Goal: Transaction & Acquisition: Purchase product/service

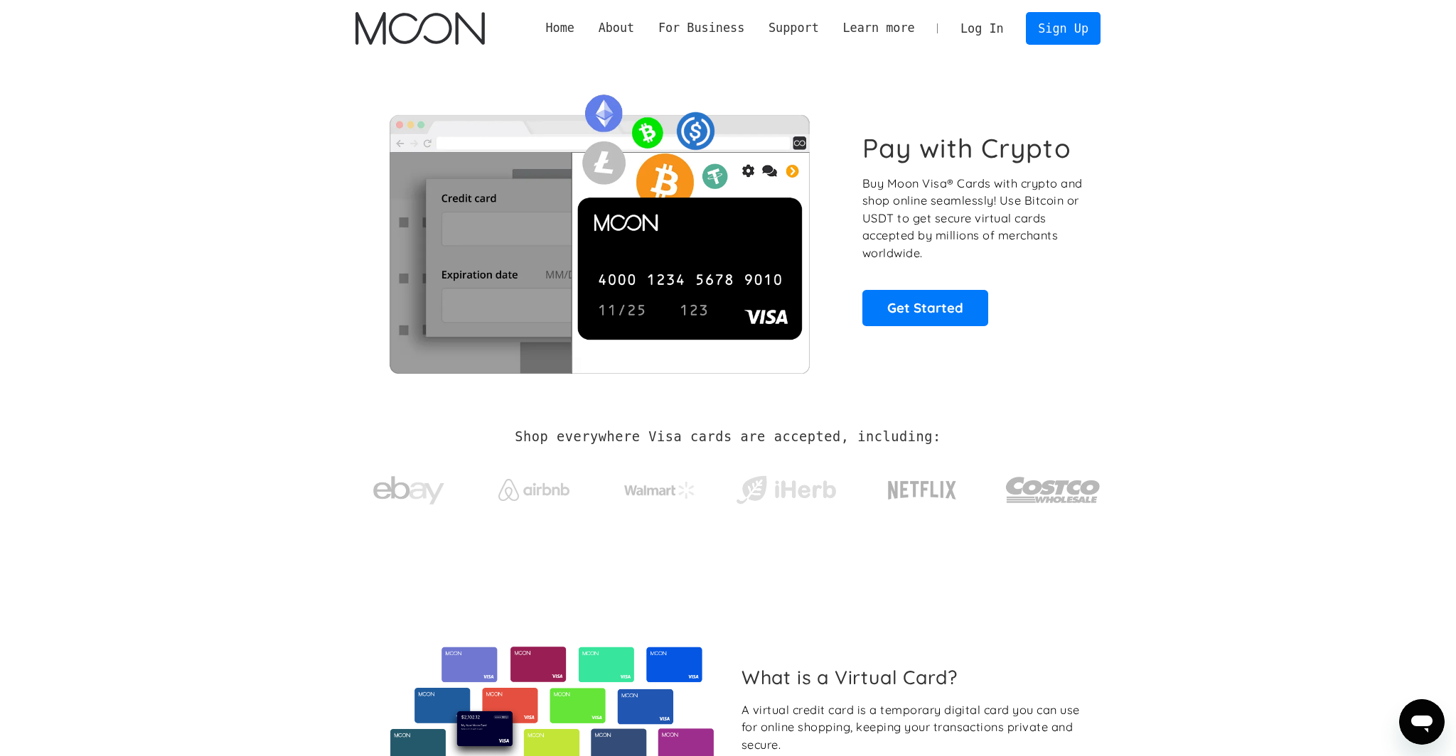
click at [989, 28] on link "Log In" at bounding box center [981, 28] width 67 height 31
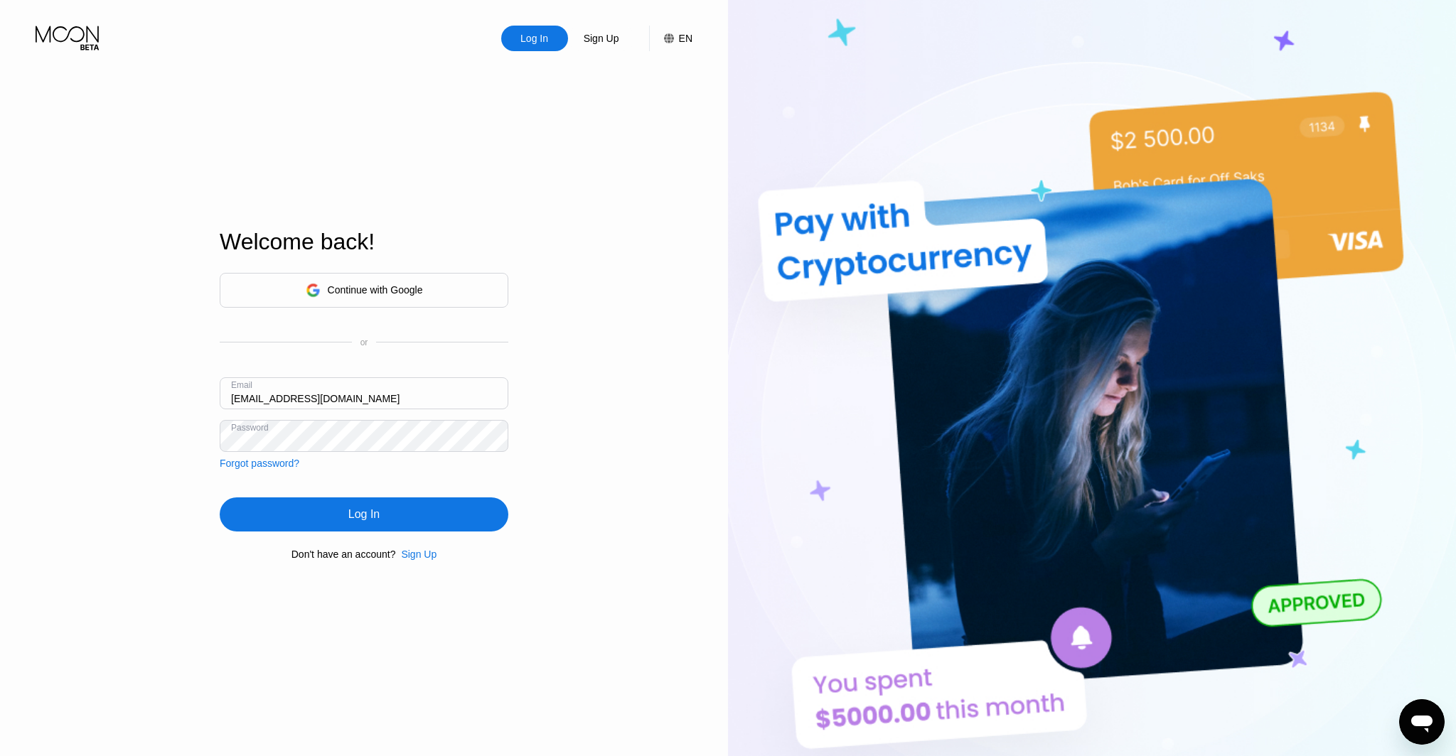
click at [249, 396] on input "[EMAIL_ADDRESS][DOMAIN_NAME]" at bounding box center [364, 393] width 289 height 32
type input "saimyo@dithailand.com"
click at [332, 520] on div "Log In" at bounding box center [364, 515] width 289 height 34
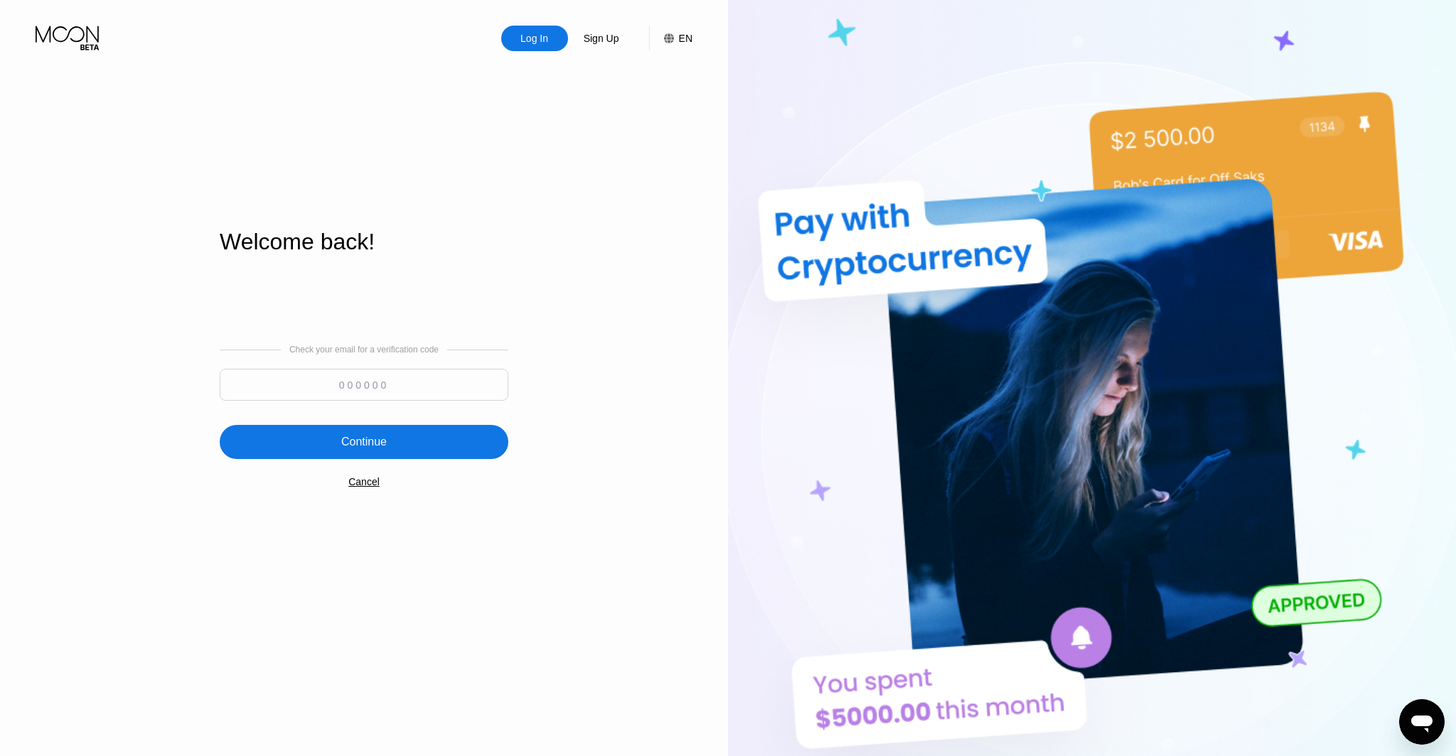
click at [394, 370] on input at bounding box center [364, 385] width 289 height 32
type input "303630"
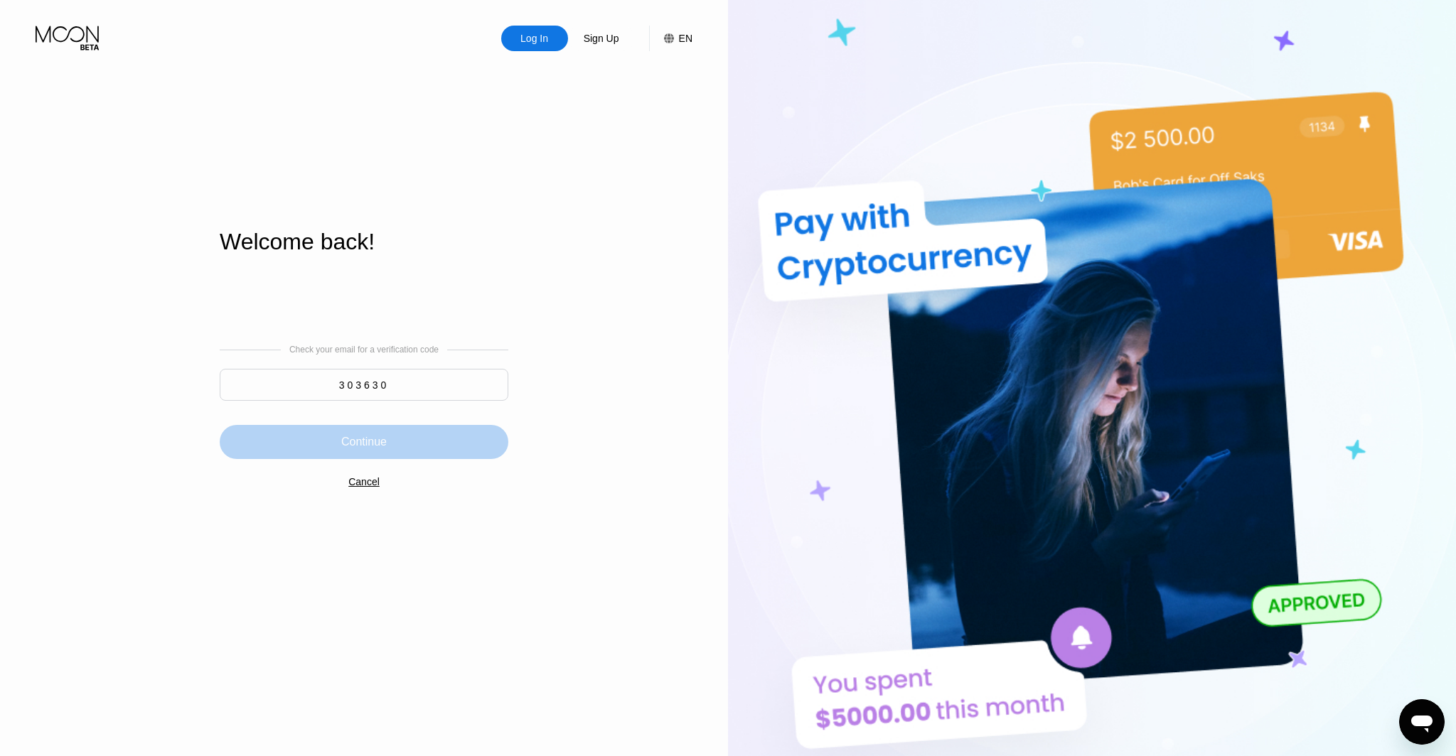
click at [376, 436] on div "Continue" at bounding box center [363, 442] width 45 height 14
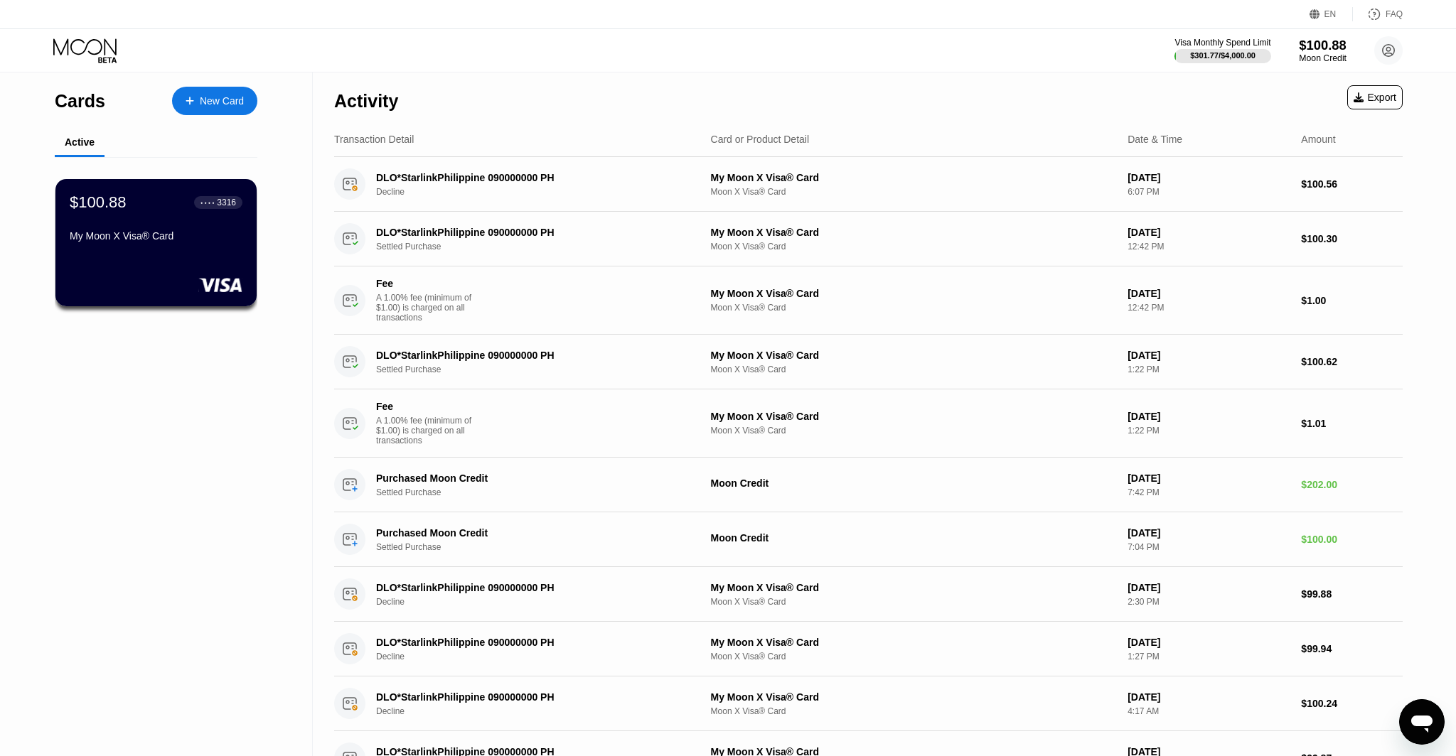
click at [1327, 57] on div "Moon Credit" at bounding box center [1323, 58] width 48 height 10
click at [1326, 55] on div "Moon Credit" at bounding box center [1323, 58] width 48 height 10
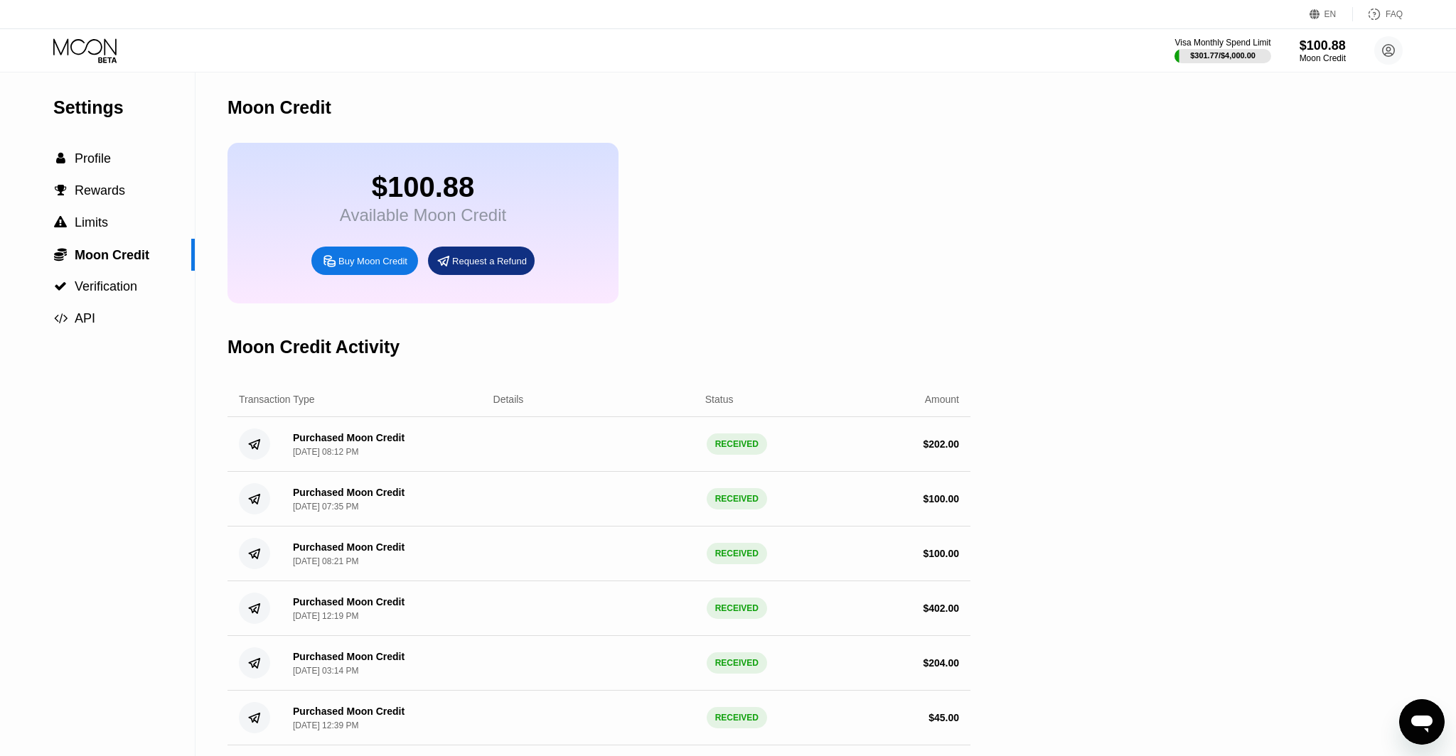
click at [107, 63] on div "Visa Monthly Spend Limit $301.77 / $4,000.00 $100.88 Moon Credit saimyo@dithail…" at bounding box center [728, 50] width 1456 height 43
click at [102, 48] on icon at bounding box center [86, 50] width 66 height 25
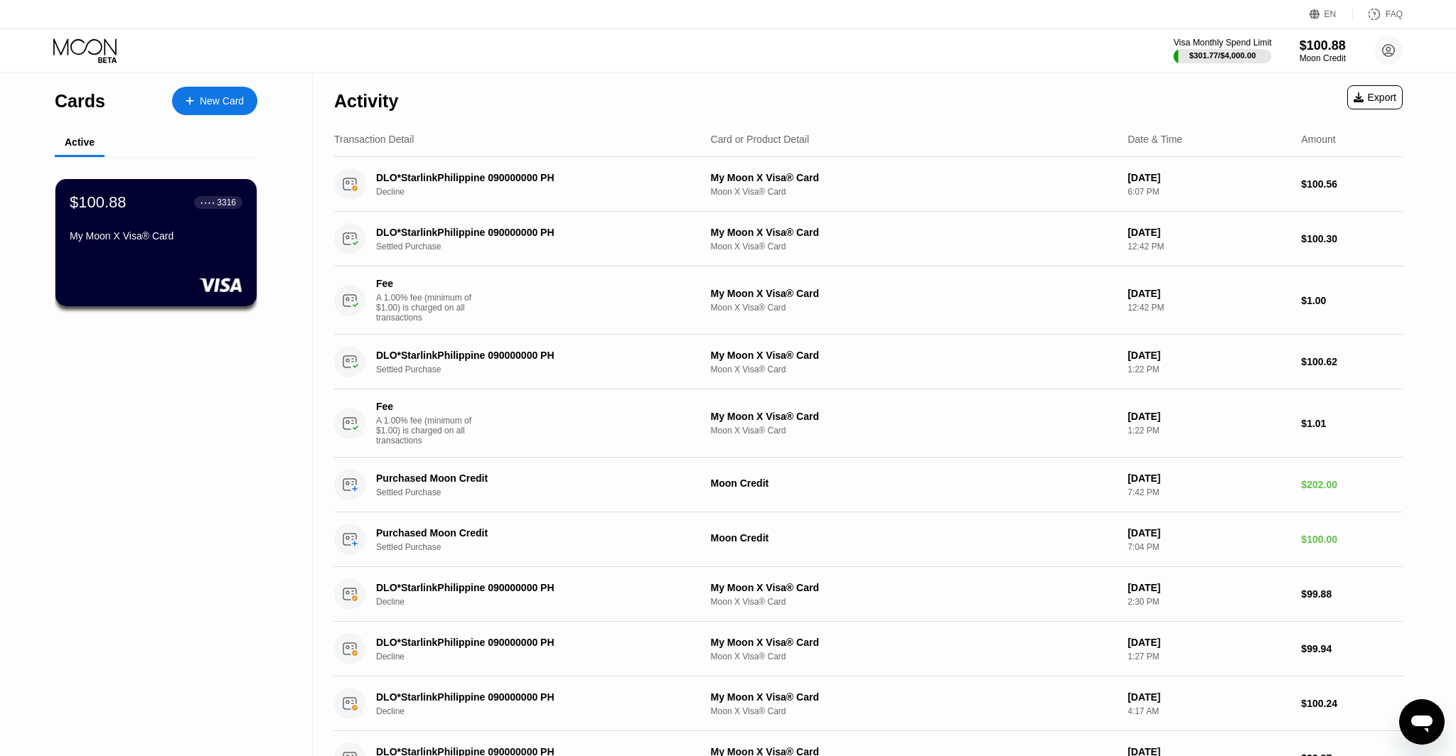
click at [1200, 42] on div "Visa Monthly Spend Limit" at bounding box center [1222, 43] width 98 height 10
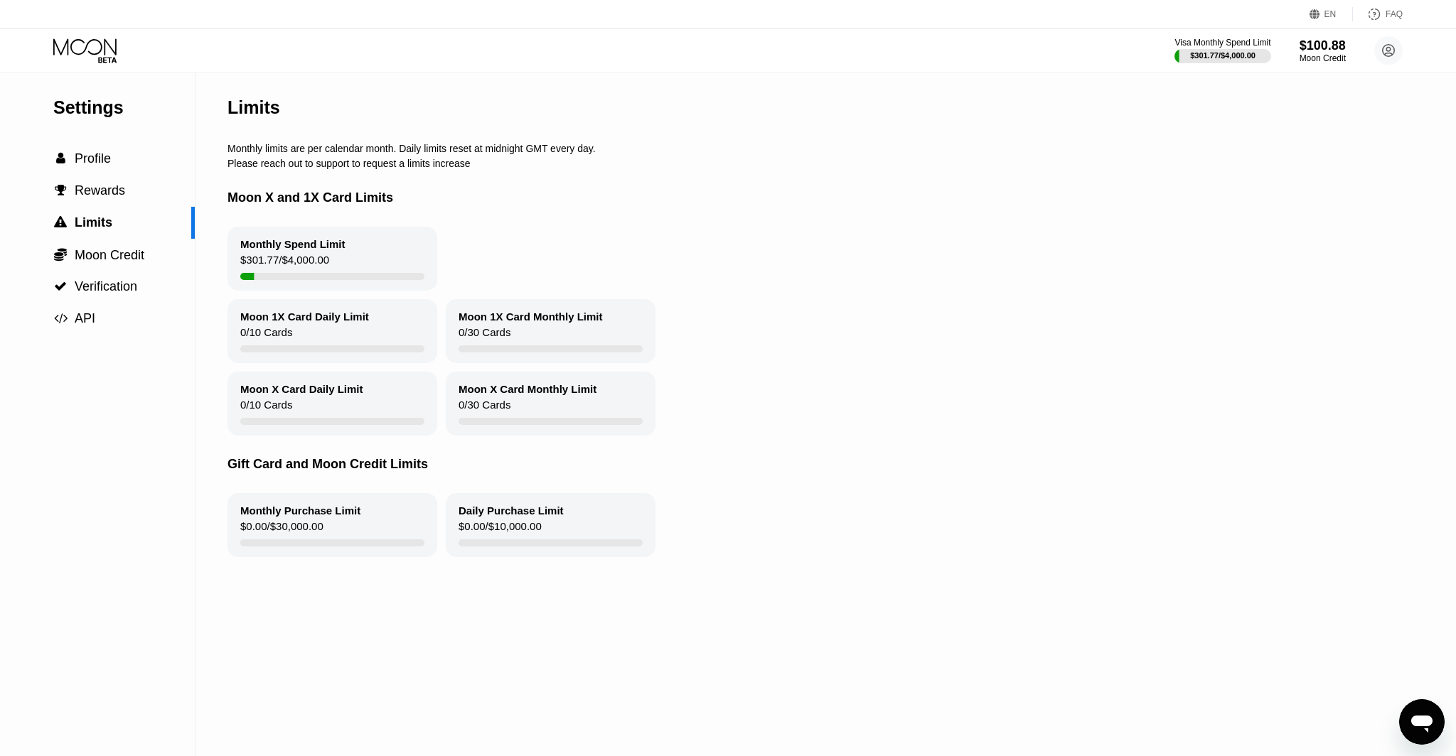
click at [78, 51] on icon at bounding box center [86, 50] width 66 height 25
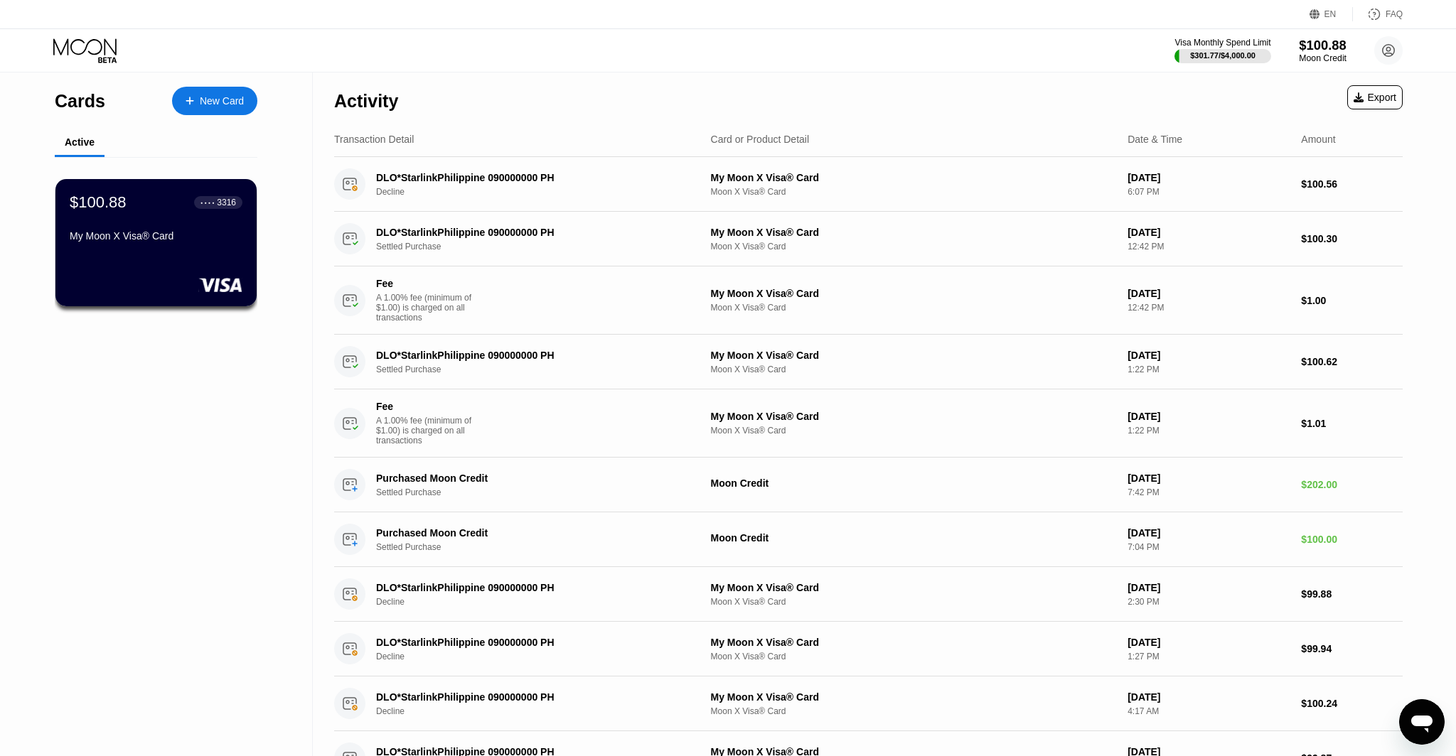
click at [1311, 51] on div "$100.88" at bounding box center [1323, 45] width 48 height 15
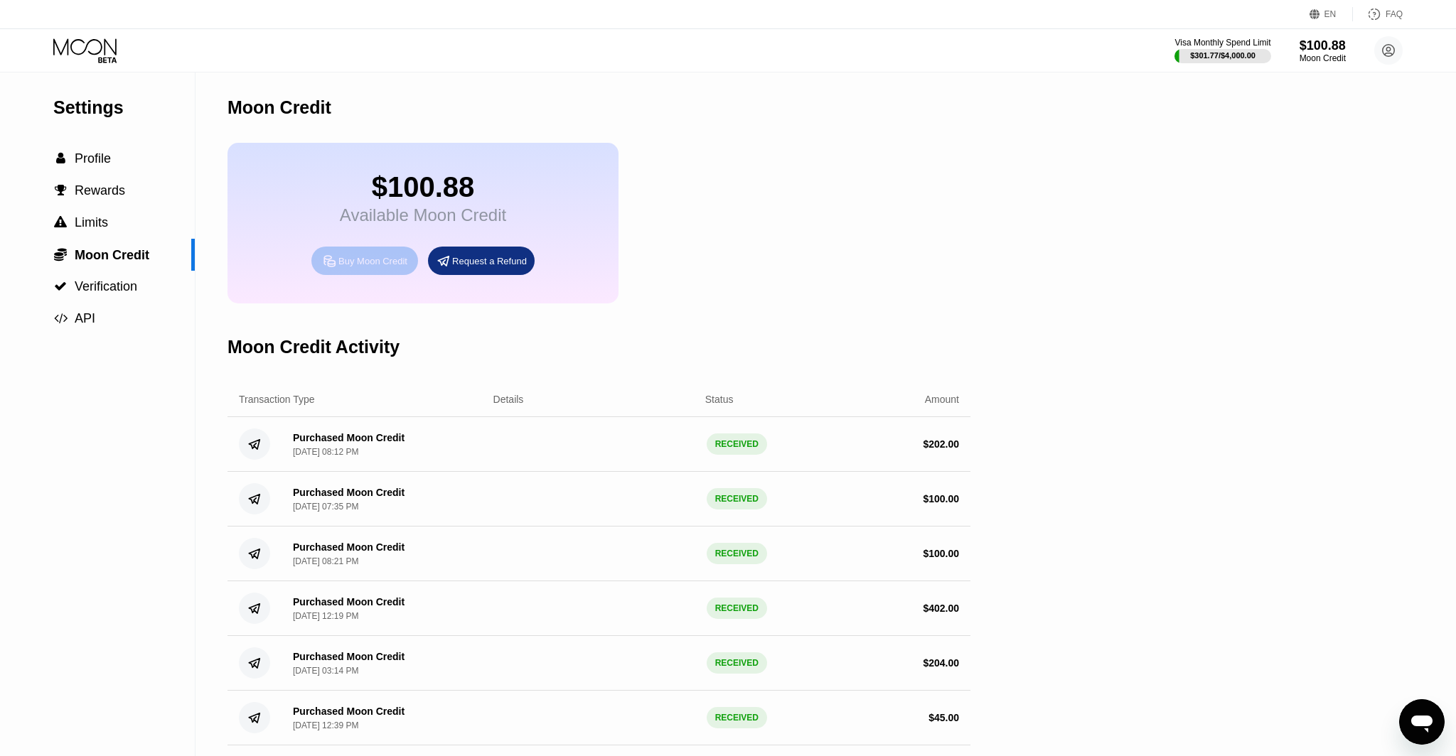
click at [362, 264] on div "Buy Moon Credit" at bounding box center [372, 261] width 69 height 12
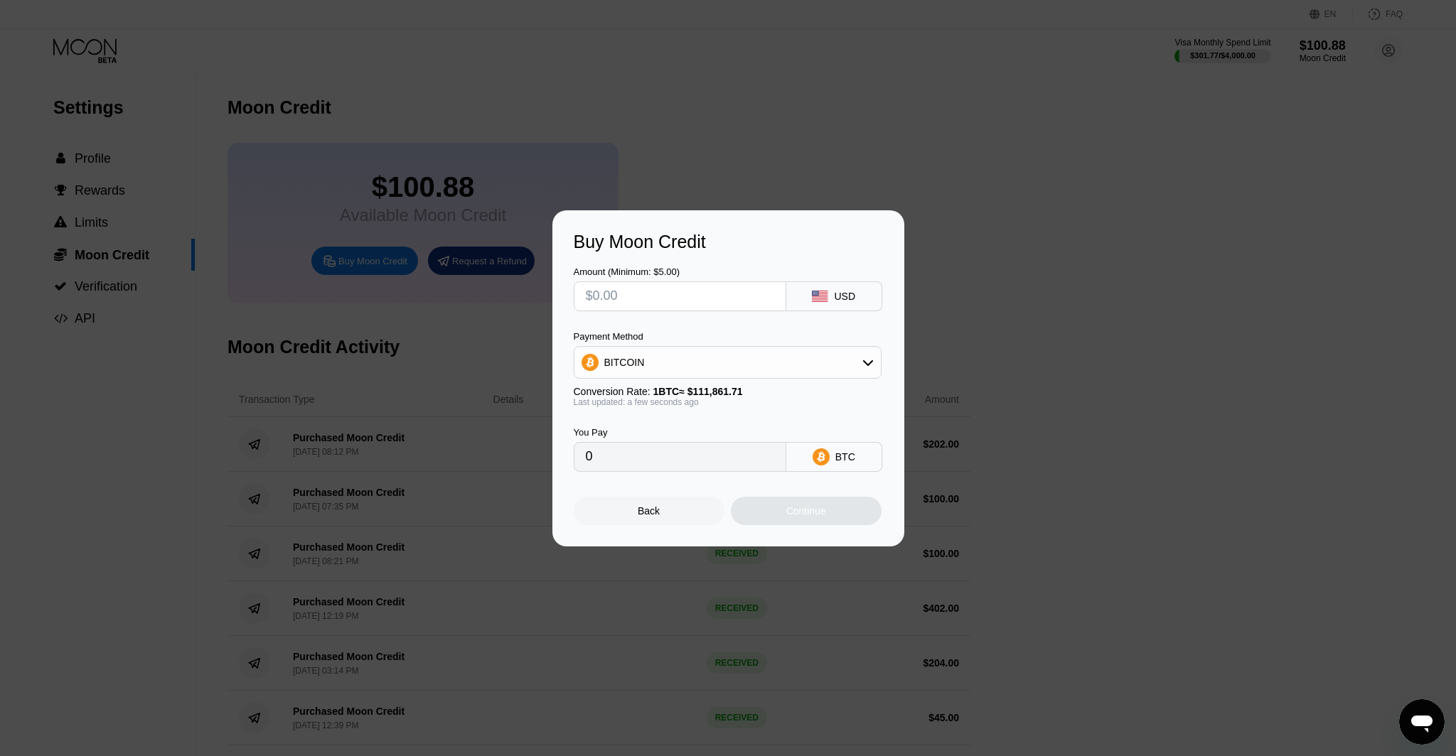
click at [720, 358] on div "BITCOIN" at bounding box center [727, 362] width 306 height 28
click at [700, 456] on div "USDC on Polygon" at bounding box center [727, 464] width 299 height 28
click at [679, 301] on input "text" at bounding box center [680, 296] width 188 height 28
type input "$1"
type input "1.00000000"
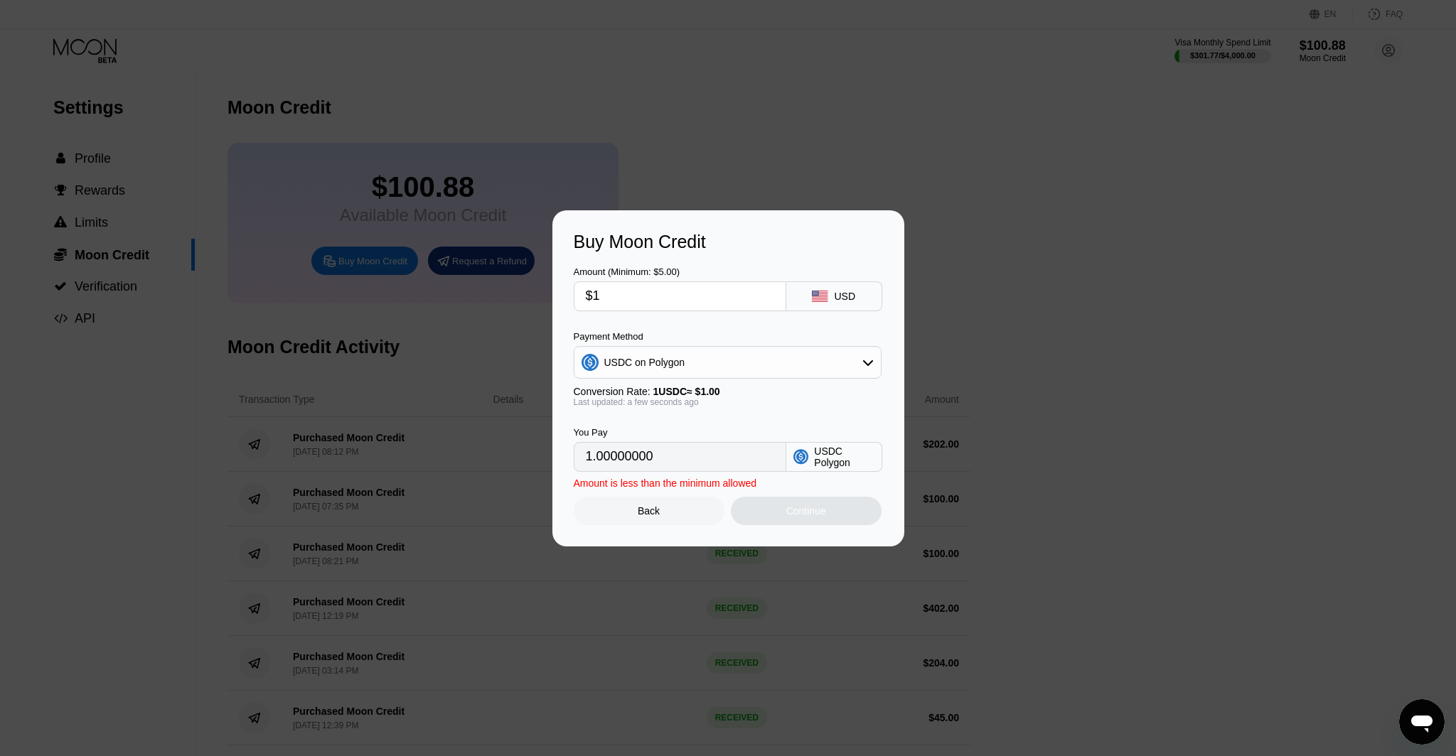
type input "$10"
type input "10.00000000"
type input "$101"
type input "101.00000000"
type input "$101"
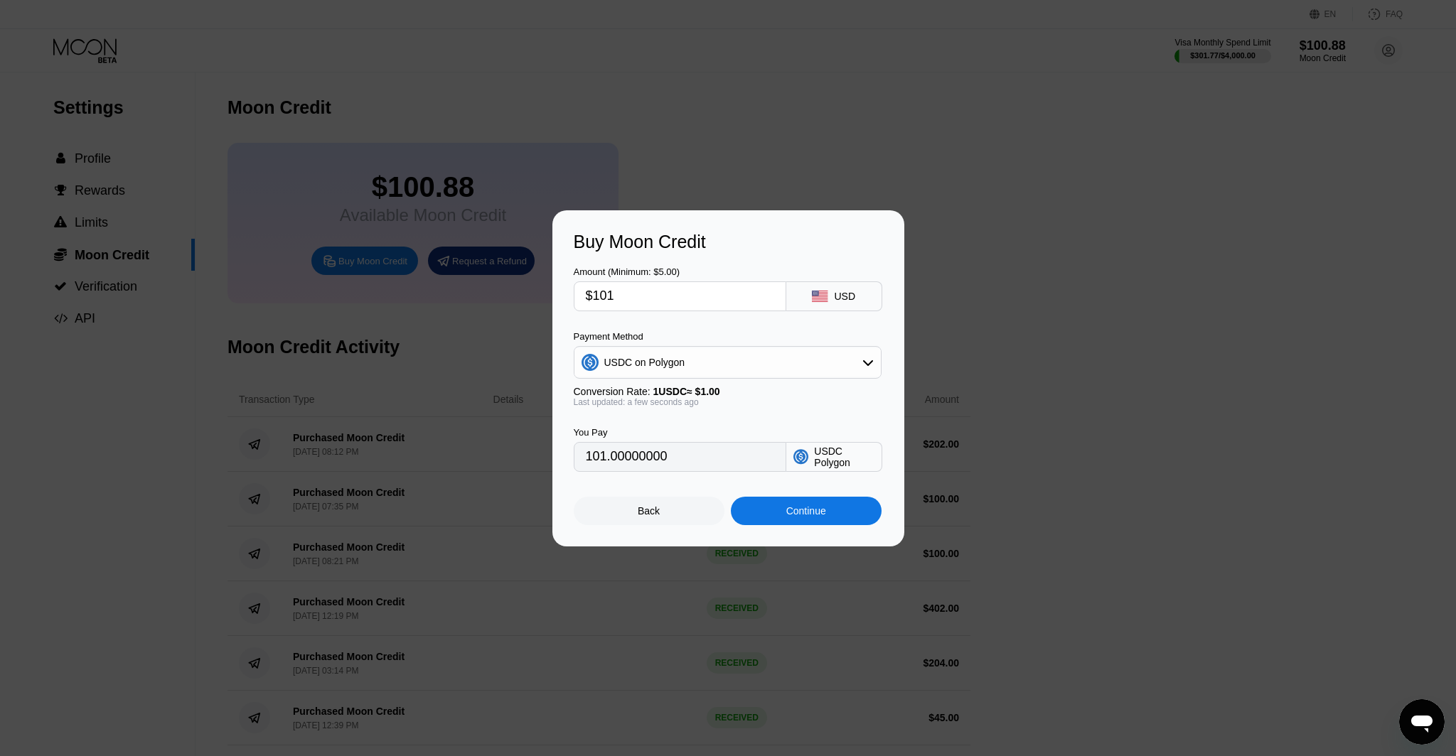
click at [844, 515] on div "Continue" at bounding box center [806, 511] width 151 height 28
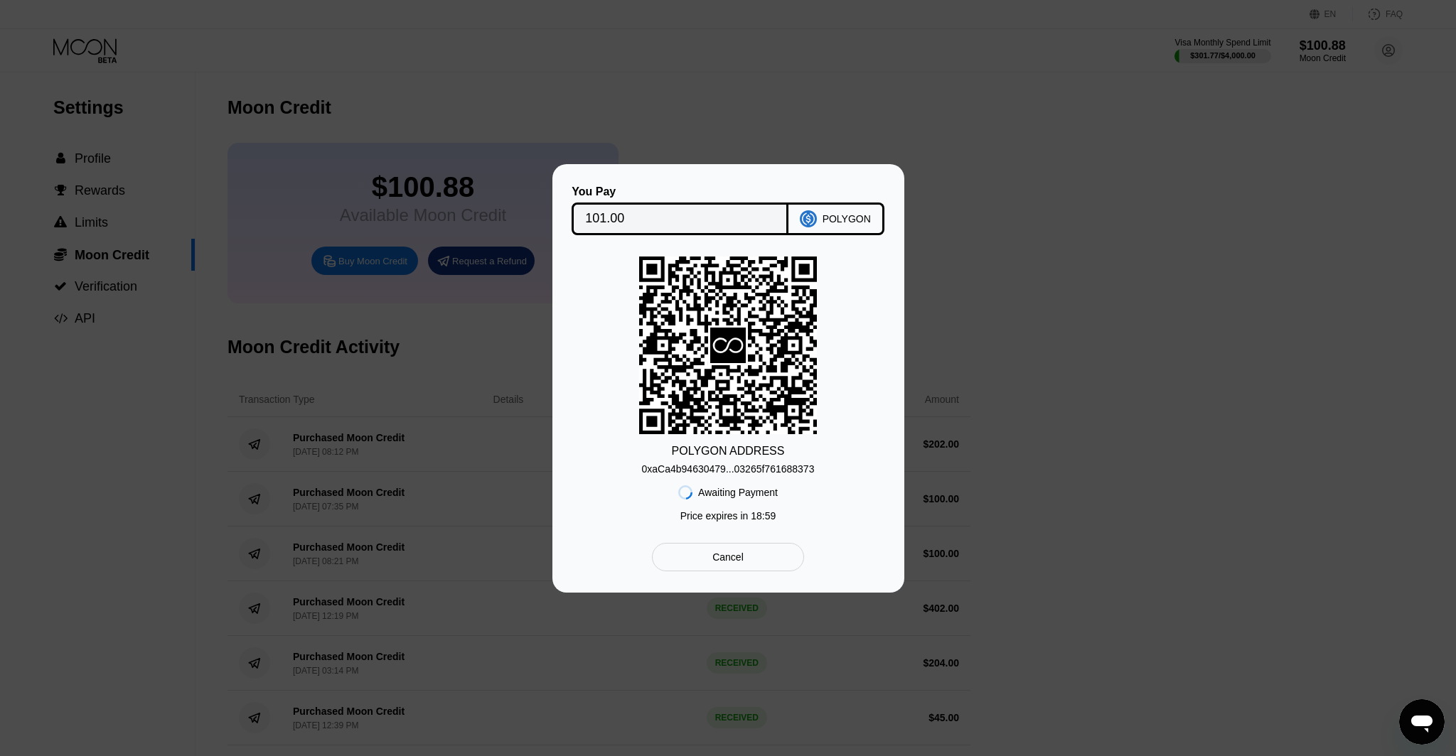
click at [767, 463] on div "0xaCa4b94630479...03265f761688373" at bounding box center [728, 466] width 173 height 17
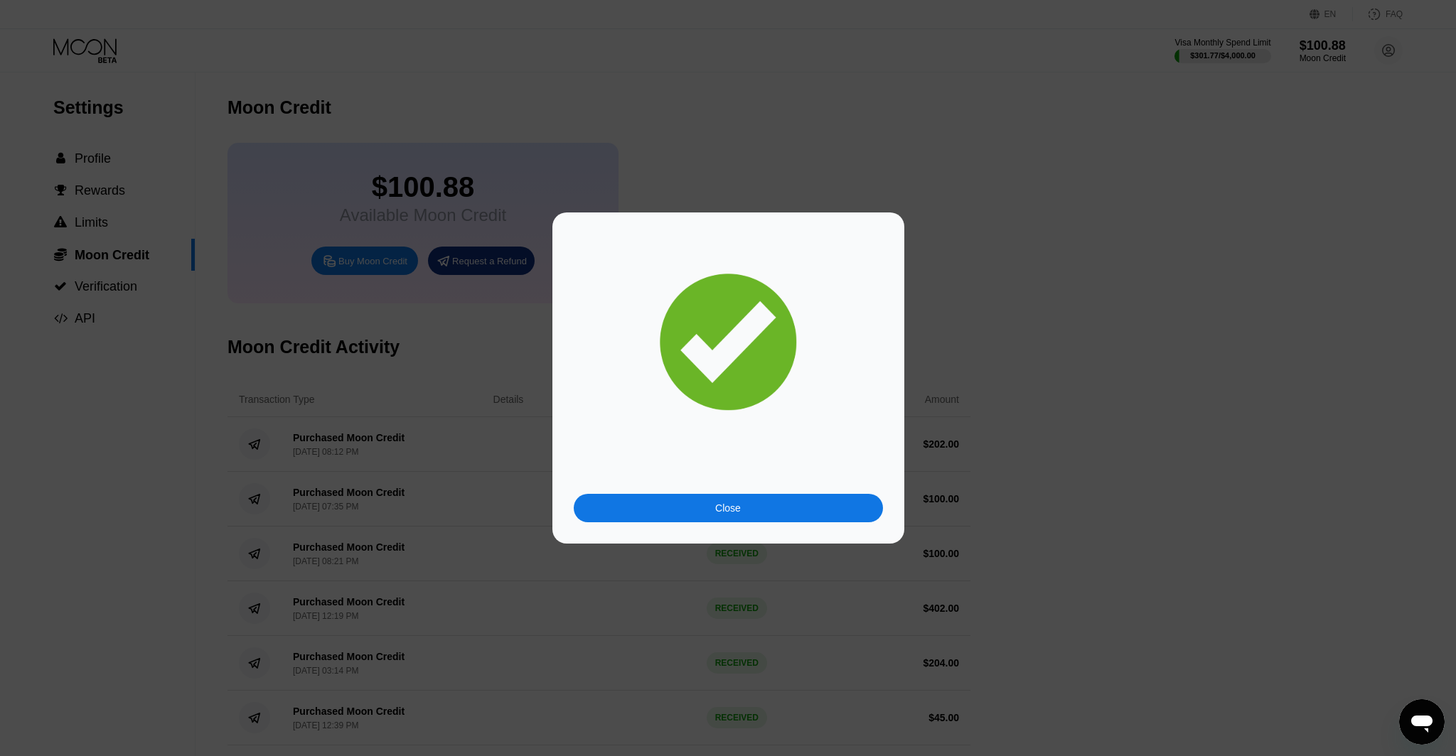
click at [738, 515] on div "Close" at bounding box center [728, 508] width 309 height 28
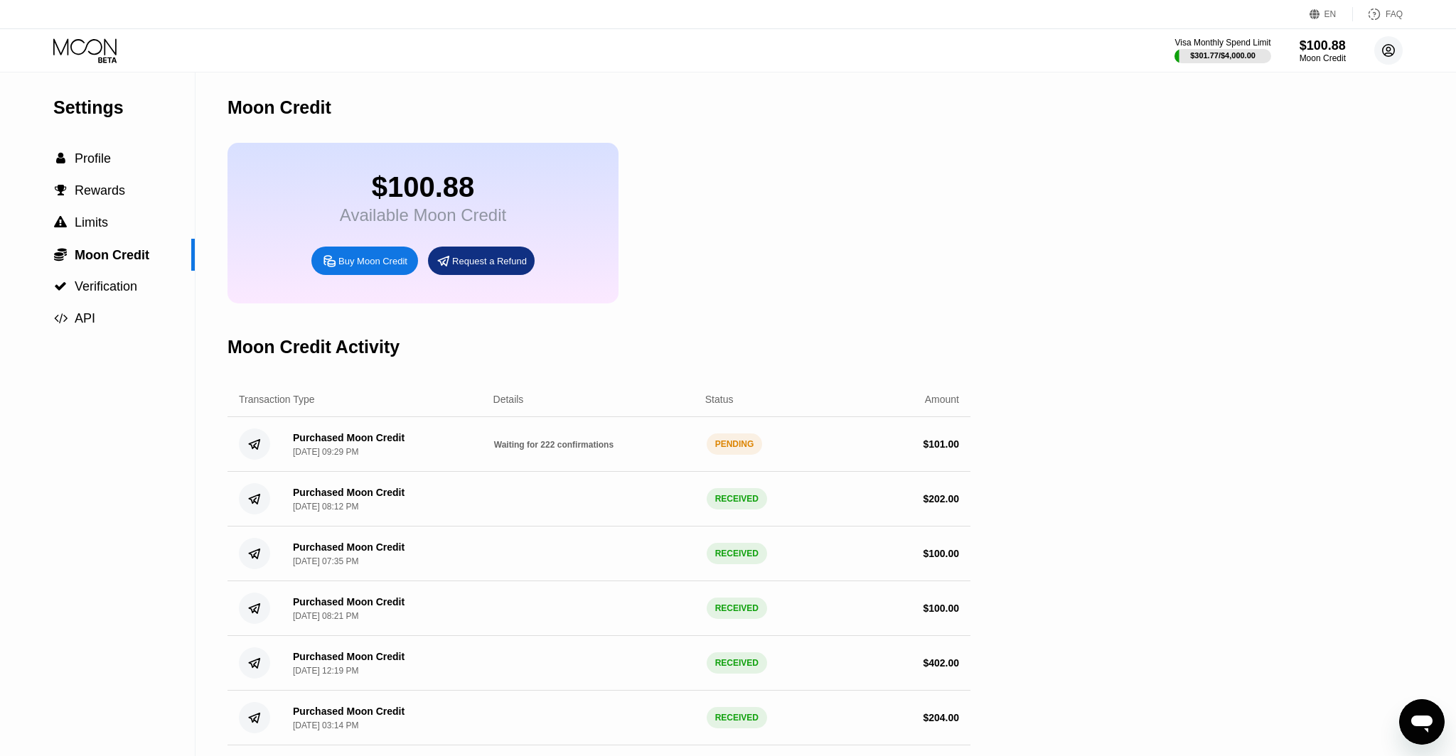
click at [1382, 50] on icon at bounding box center [1388, 51] width 12 height 12
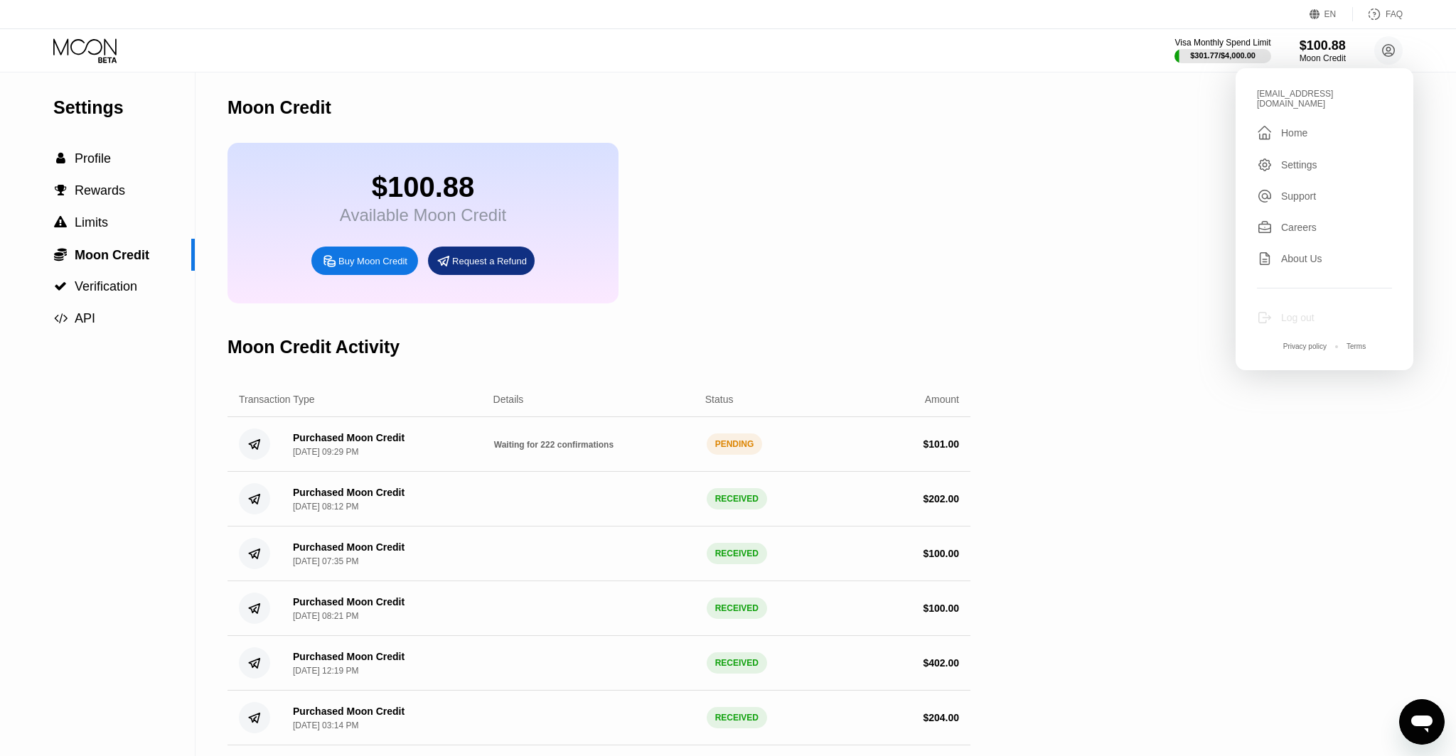
click at [1285, 312] on div "Log out" at bounding box center [1297, 317] width 33 height 11
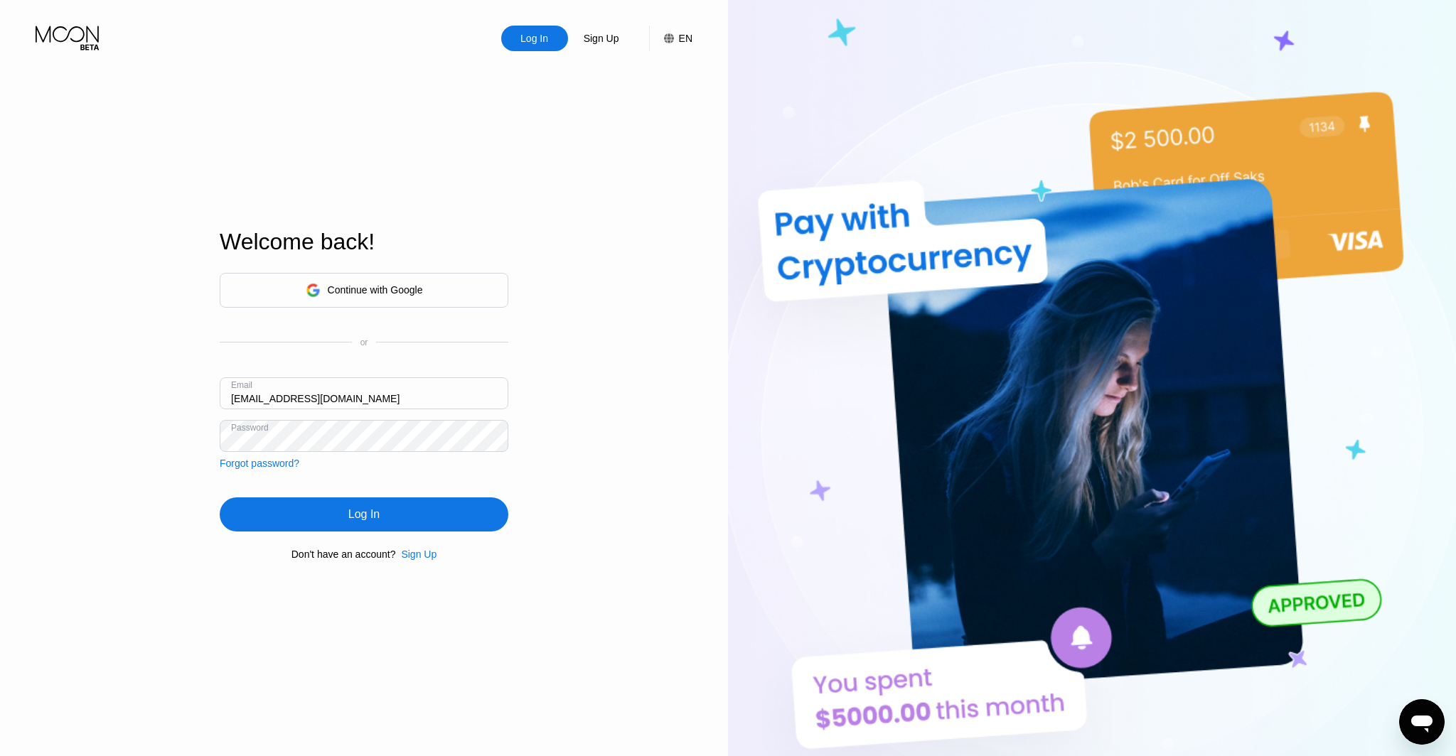
click at [249, 398] on input "[EMAIL_ADDRESS][DOMAIN_NAME]" at bounding box center [364, 393] width 289 height 32
type input "[EMAIL_ADDRESS][DOMAIN_NAME]"
click at [380, 494] on div "Continue with Google or Email [EMAIL_ADDRESS][DOMAIN_NAME] Password Forgot pass…" at bounding box center [364, 416] width 289 height 289
click at [386, 506] on div "Log In" at bounding box center [364, 515] width 289 height 34
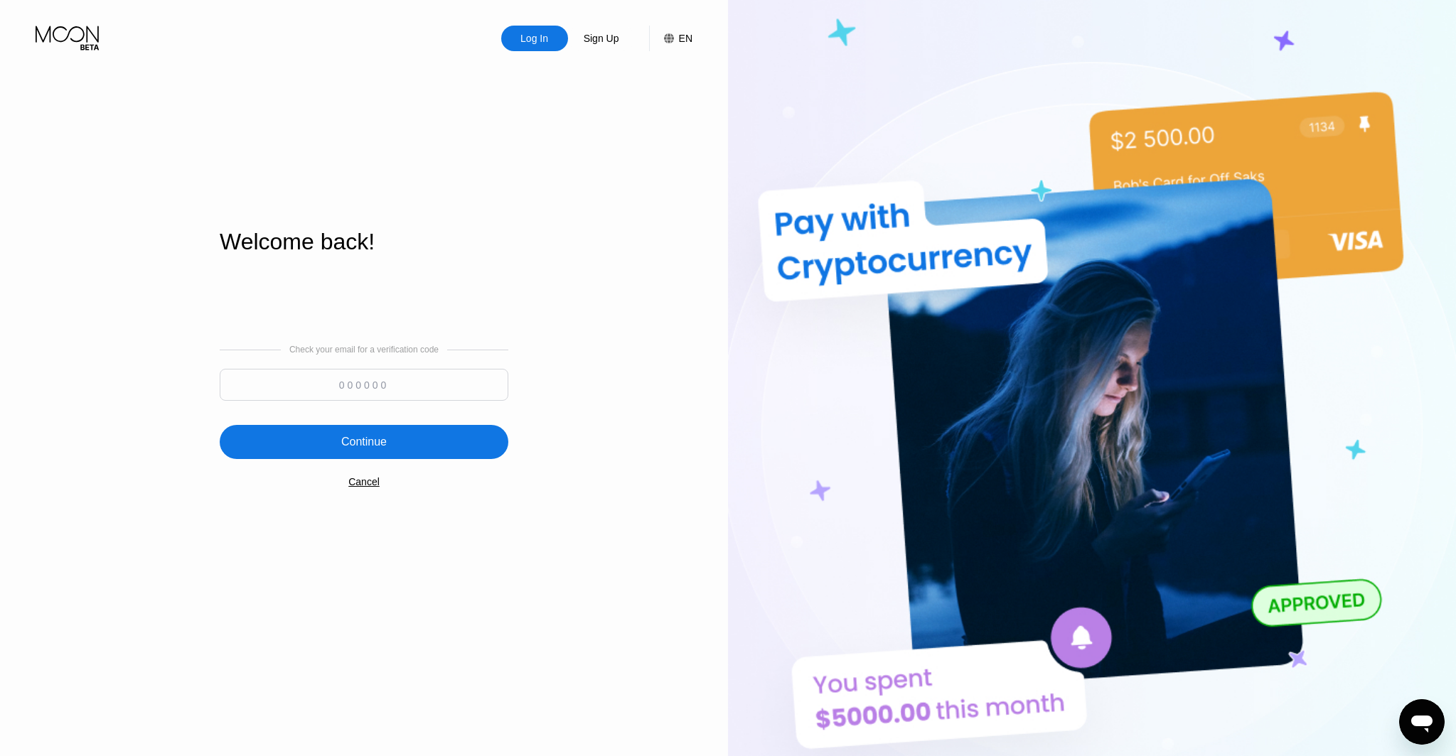
drag, startPoint x: 378, startPoint y: 389, endPoint x: 402, endPoint y: 380, distance: 25.6
click at [378, 389] on input at bounding box center [364, 385] width 289 height 32
type input "672323"
click at [477, 446] on div "Continue" at bounding box center [364, 442] width 289 height 34
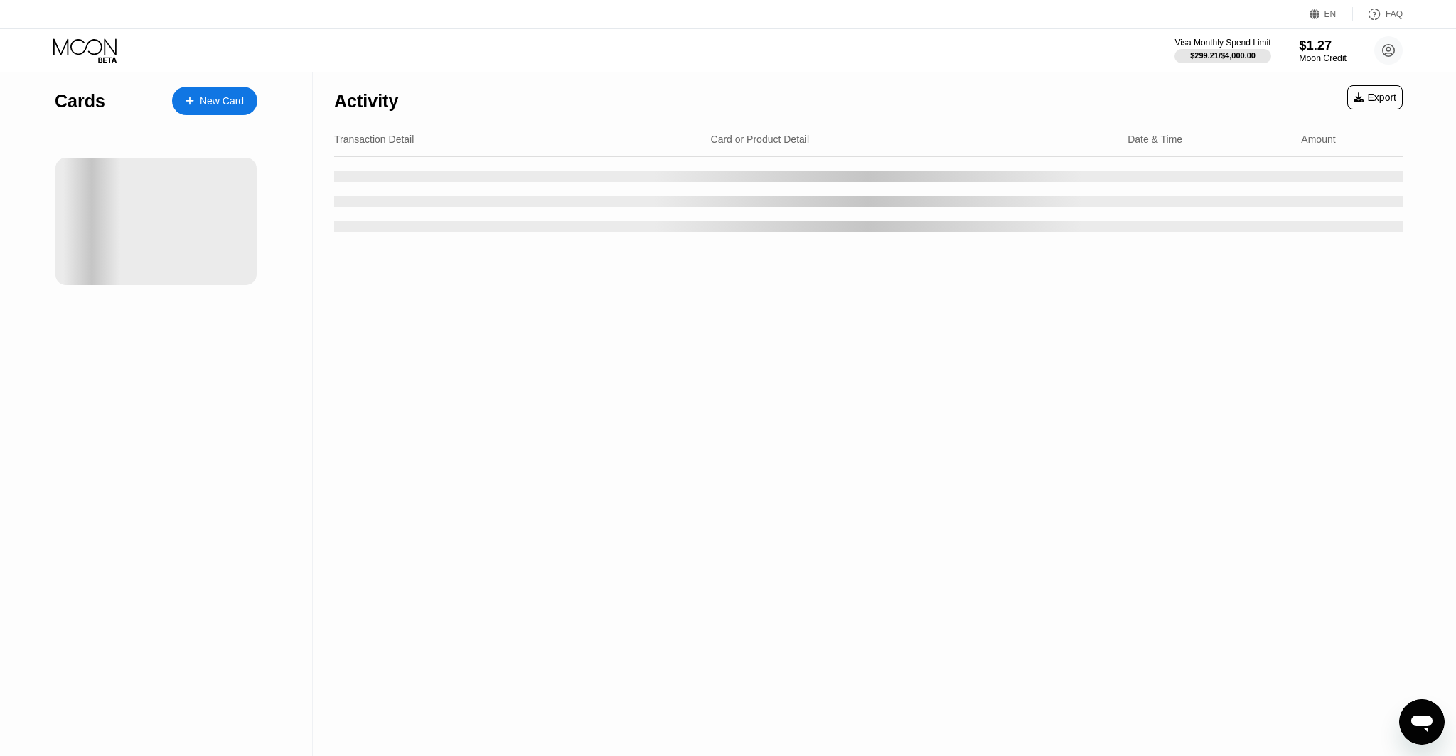
click at [1311, 59] on div "Moon Credit" at bounding box center [1323, 58] width 48 height 10
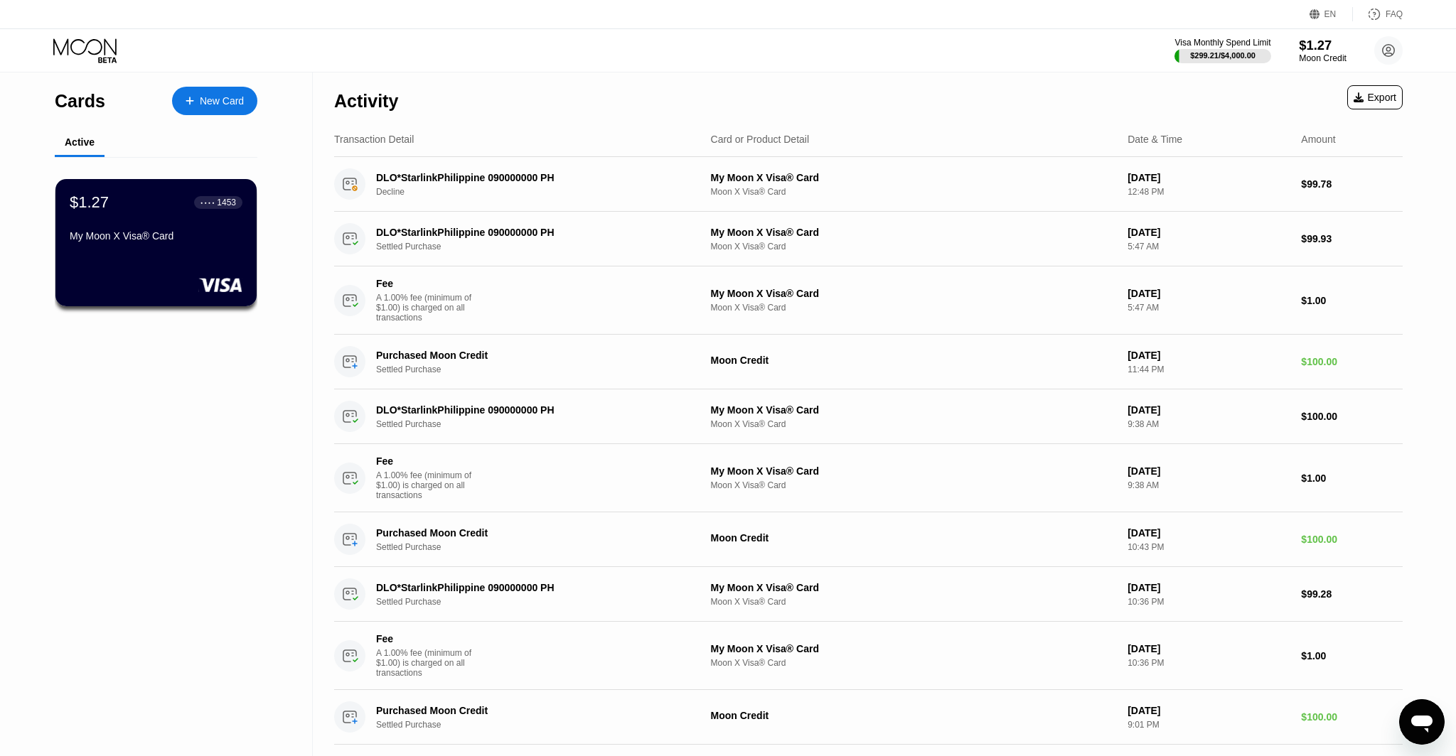
click at [1328, 48] on div "$1.27" at bounding box center [1323, 45] width 48 height 15
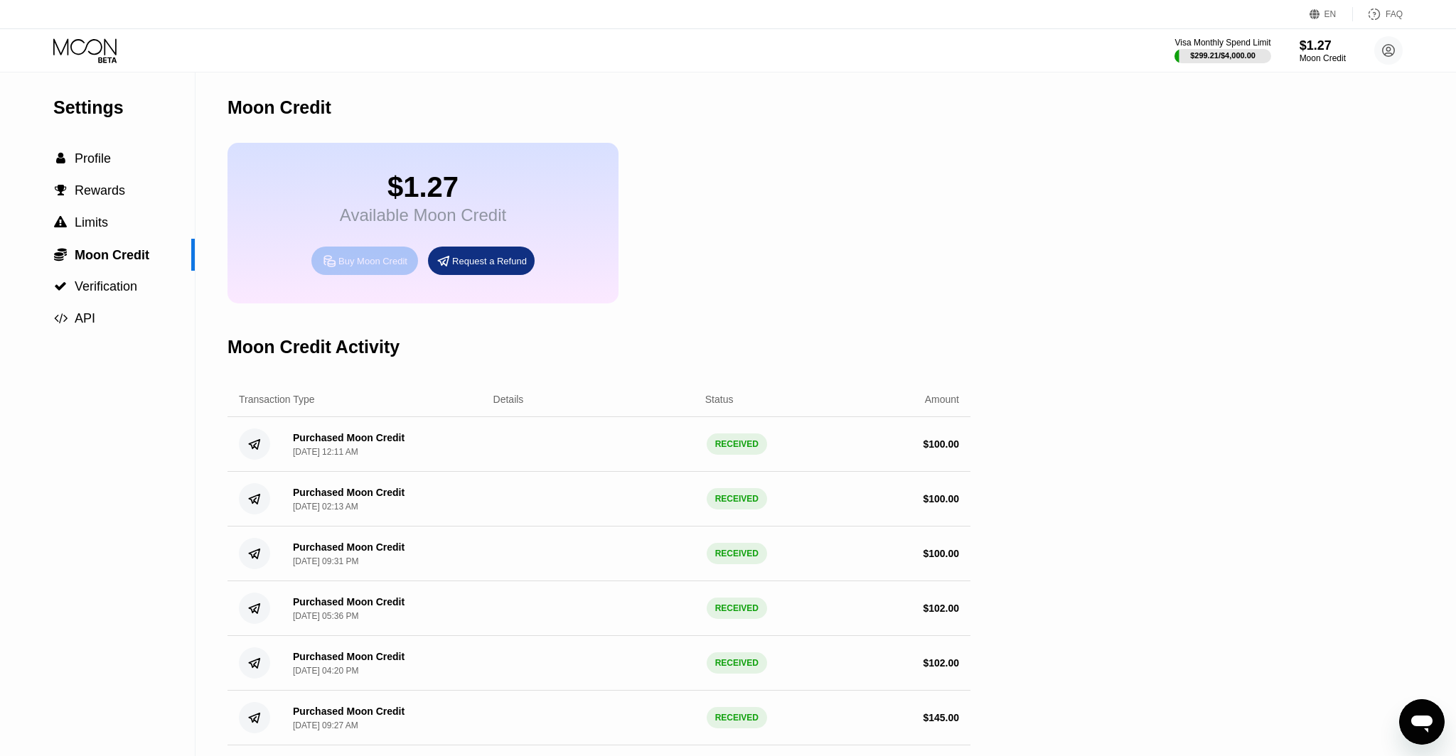
click at [367, 261] on div "Buy Moon Credit" at bounding box center [372, 261] width 69 height 12
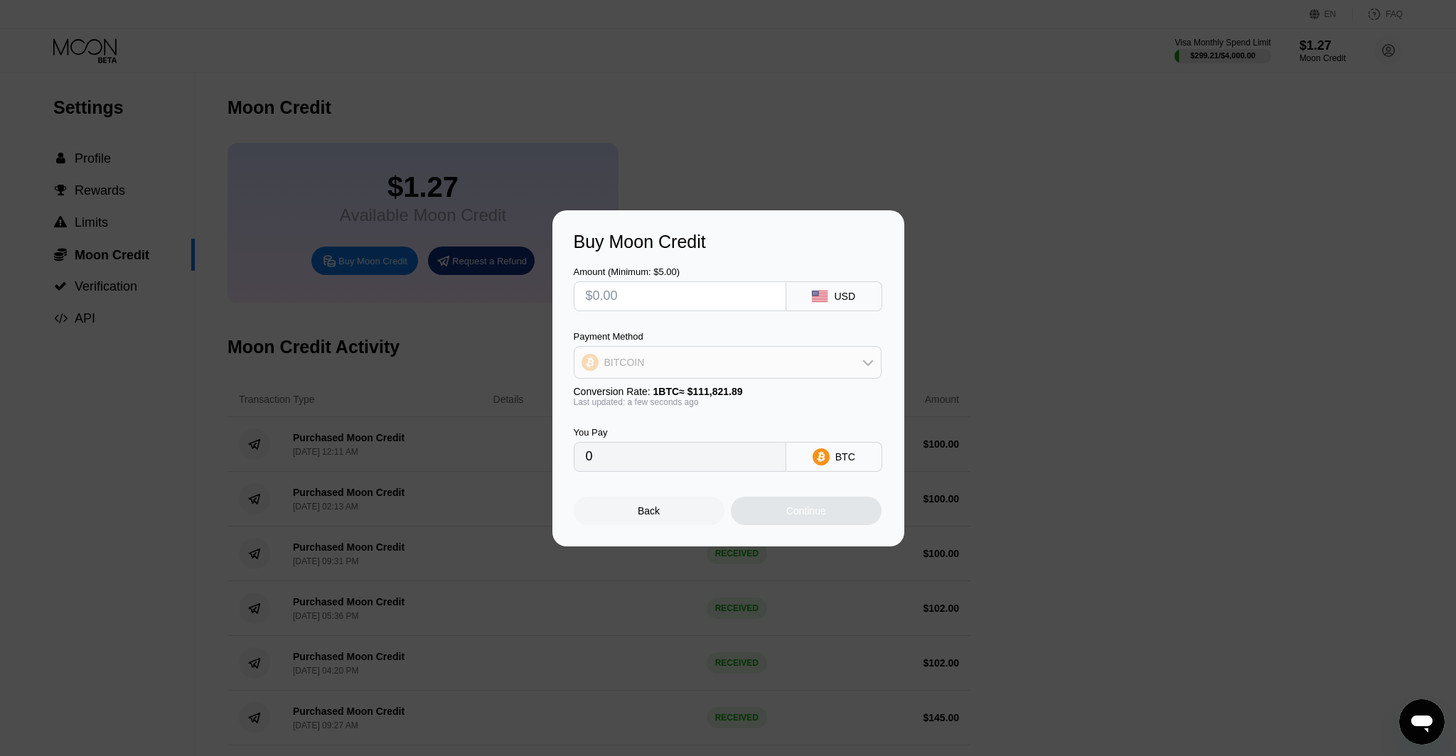
click at [650, 359] on div "BITCOIN" at bounding box center [727, 362] width 306 height 28
drag, startPoint x: 647, startPoint y: 462, endPoint x: 649, endPoint y: 428, distance: 34.1
click at [647, 462] on span "USDC on Polygon" at bounding box center [648, 463] width 81 height 11
click at [625, 294] on input "text" at bounding box center [680, 296] width 188 height 28
type input "$1"
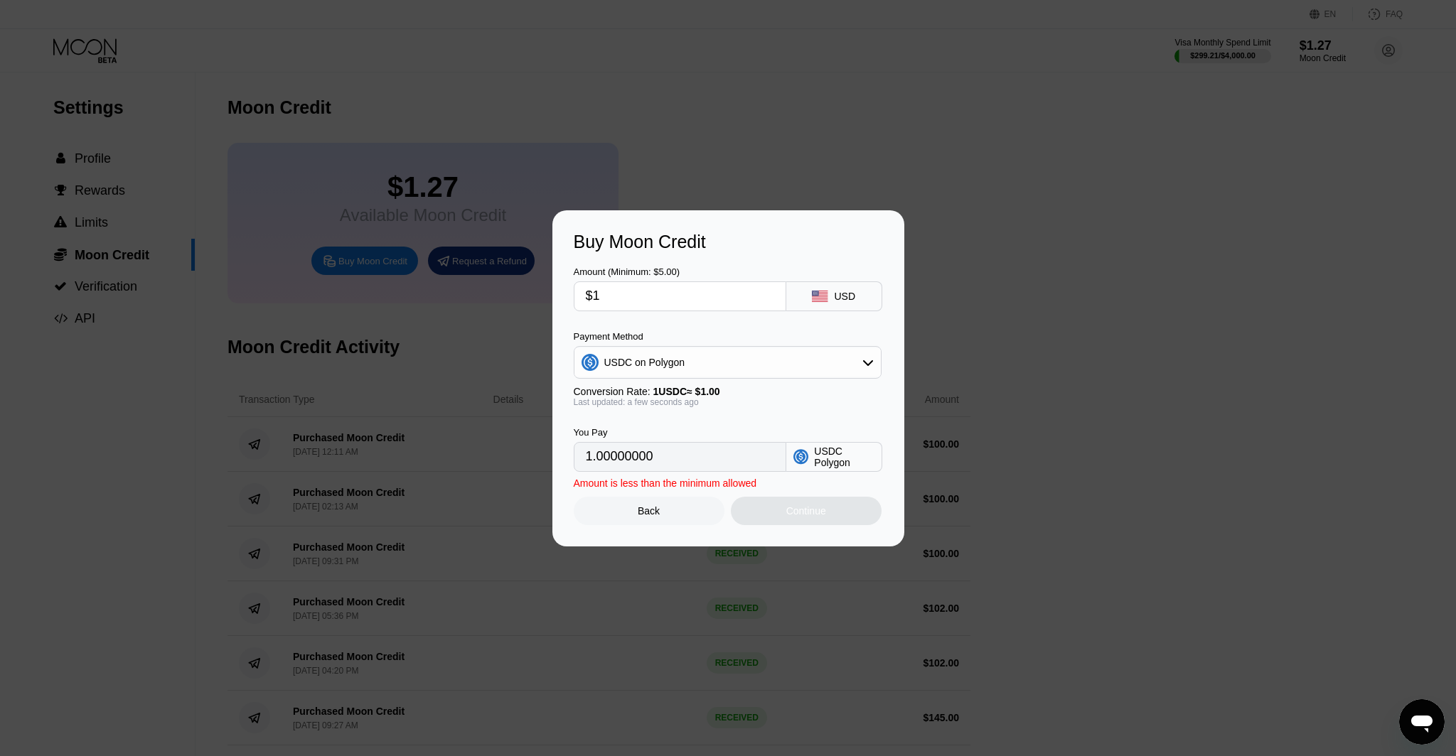
type input "1.00000000"
type input "$10"
type input "10.00000000"
type input "$101"
type input "101.00000000"
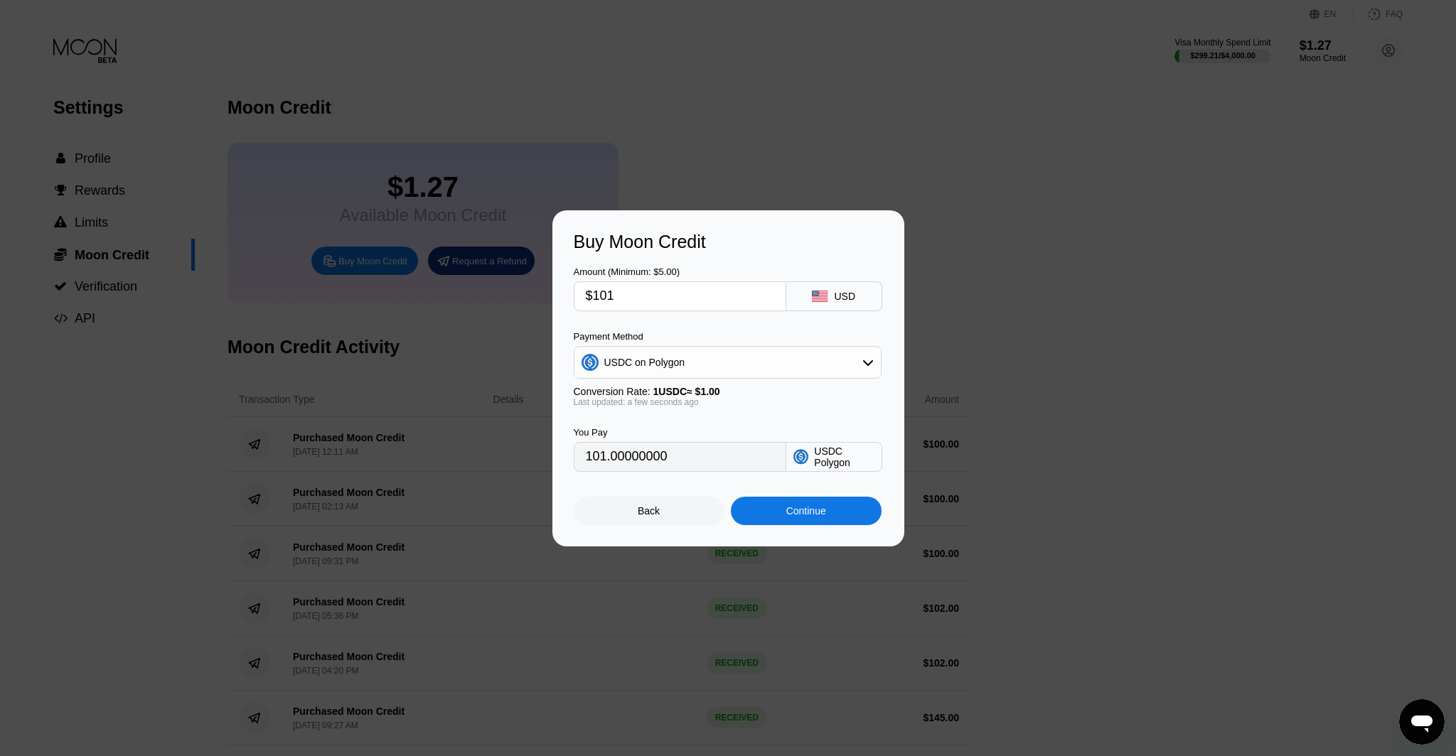
scroll to position [2, 0]
type input "$101"
click at [810, 512] on div "Continue" at bounding box center [806, 510] width 40 height 11
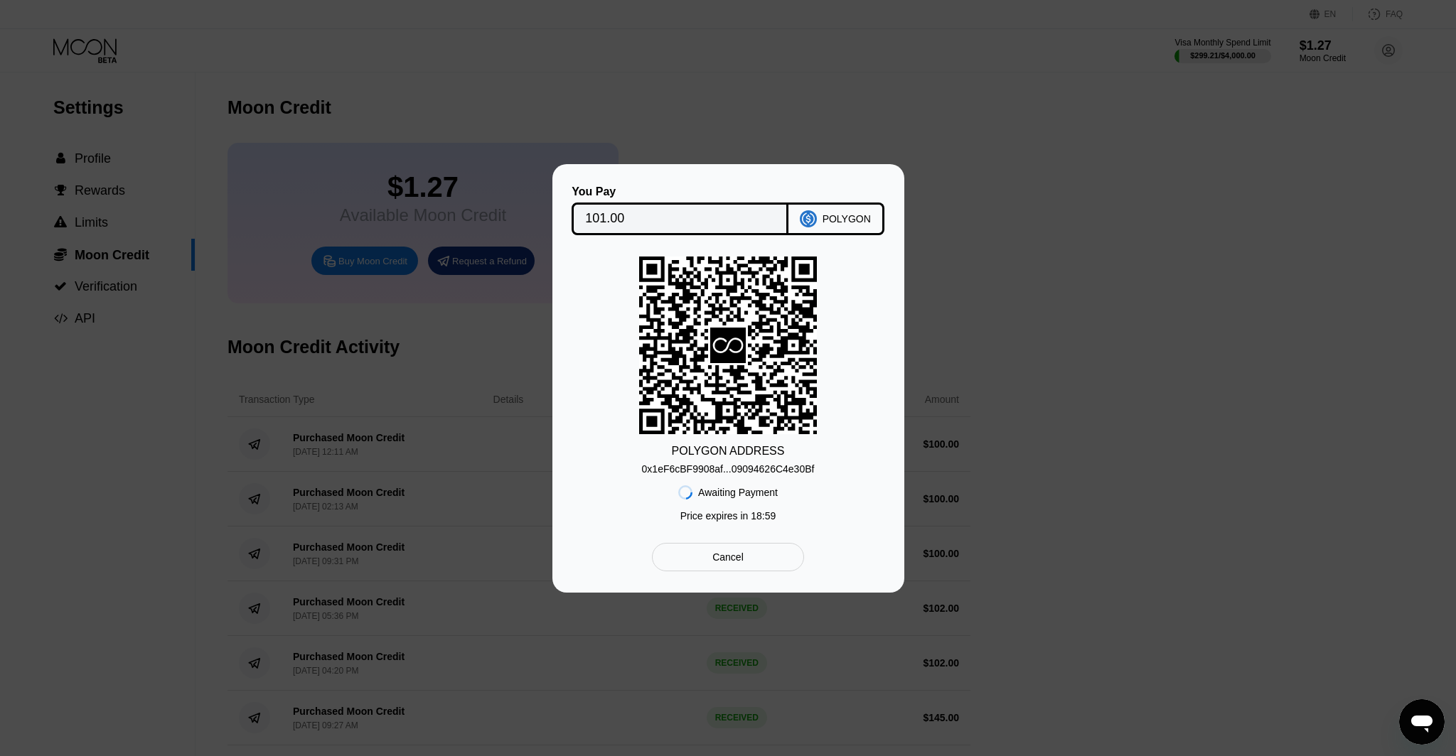
click at [740, 460] on div "0x1eF6cBF9908af...09094626C4e30Bf" at bounding box center [728, 466] width 173 height 17
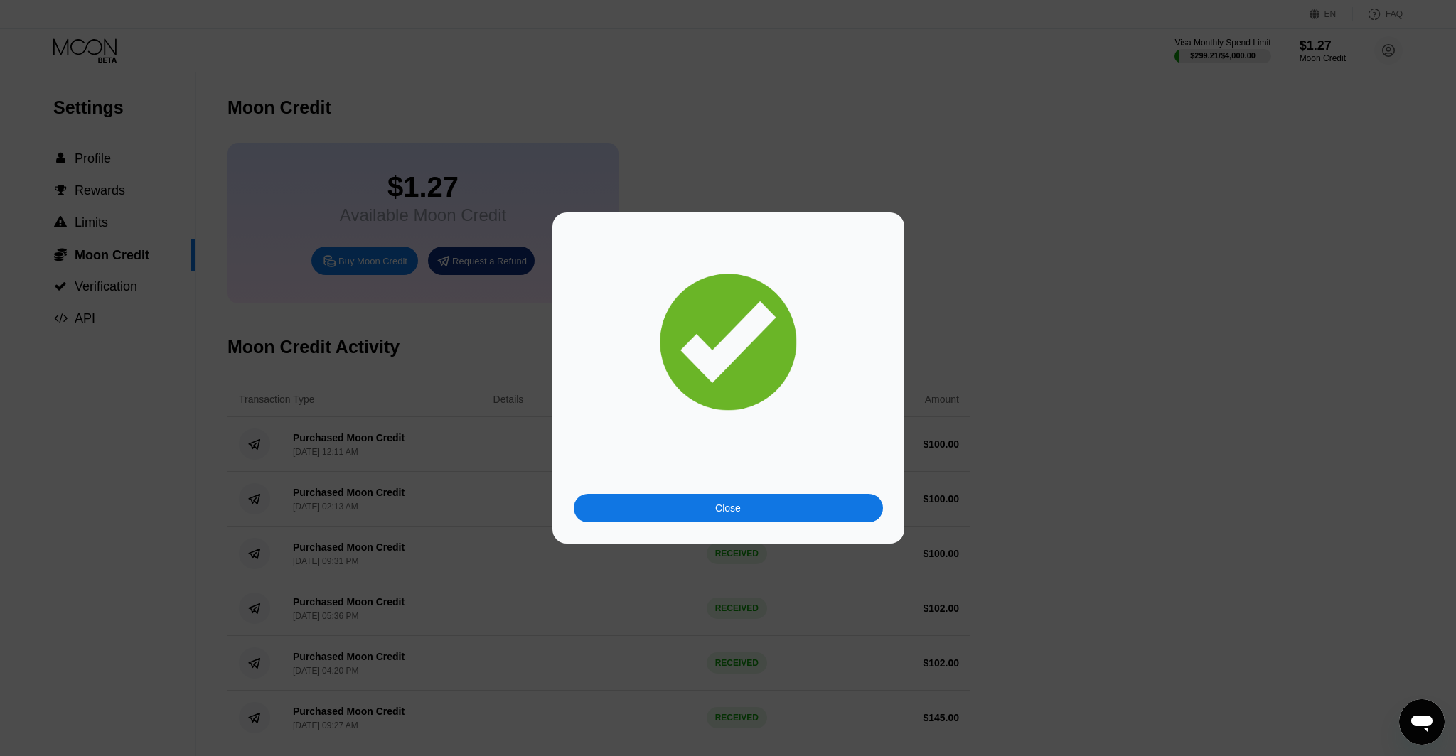
click at [771, 510] on div "Close" at bounding box center [728, 508] width 309 height 28
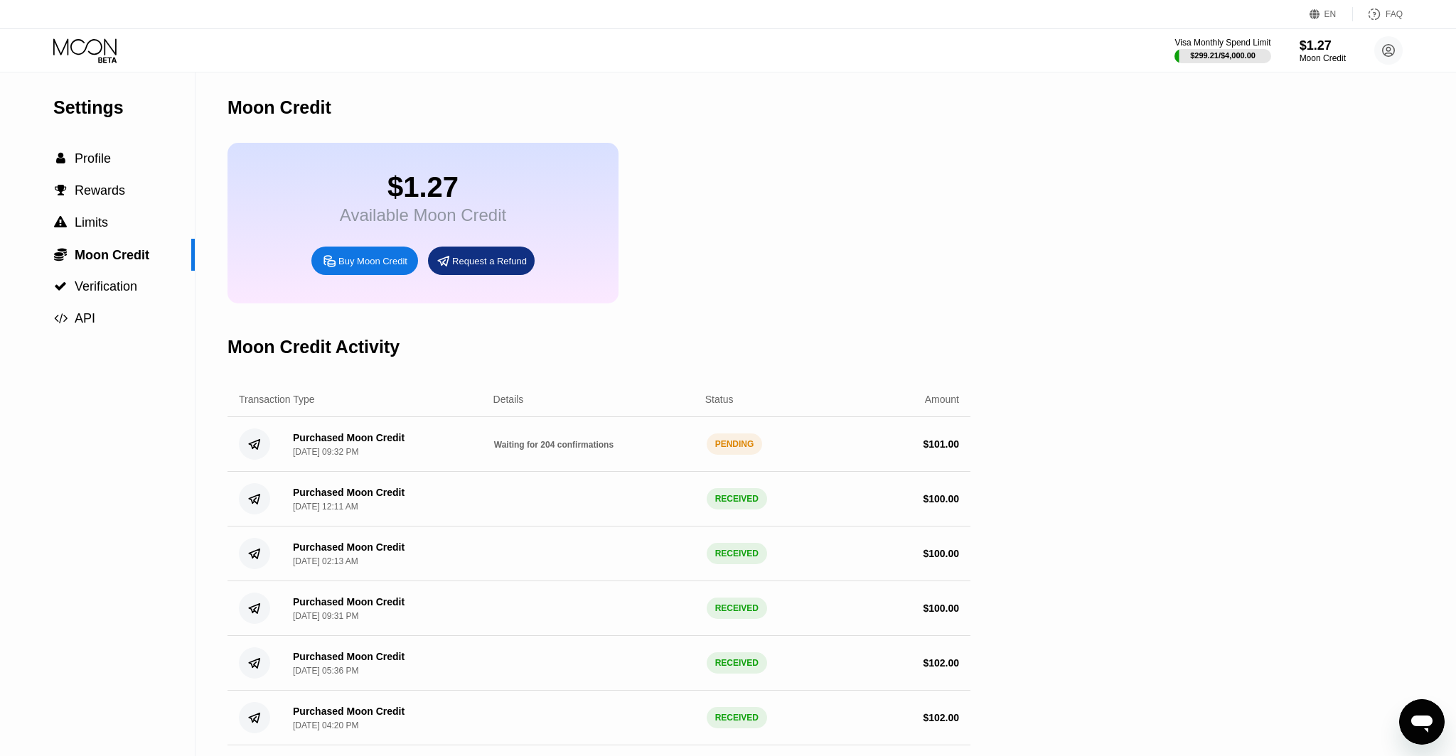
click at [1373, 54] on div "Visa Monthly Spend Limit $299.21 / $4,000.00 $1.27 Moon Credit [EMAIL_ADDRESS][…" at bounding box center [1288, 50] width 228 height 28
click at [1383, 52] on circle at bounding box center [1388, 50] width 28 height 28
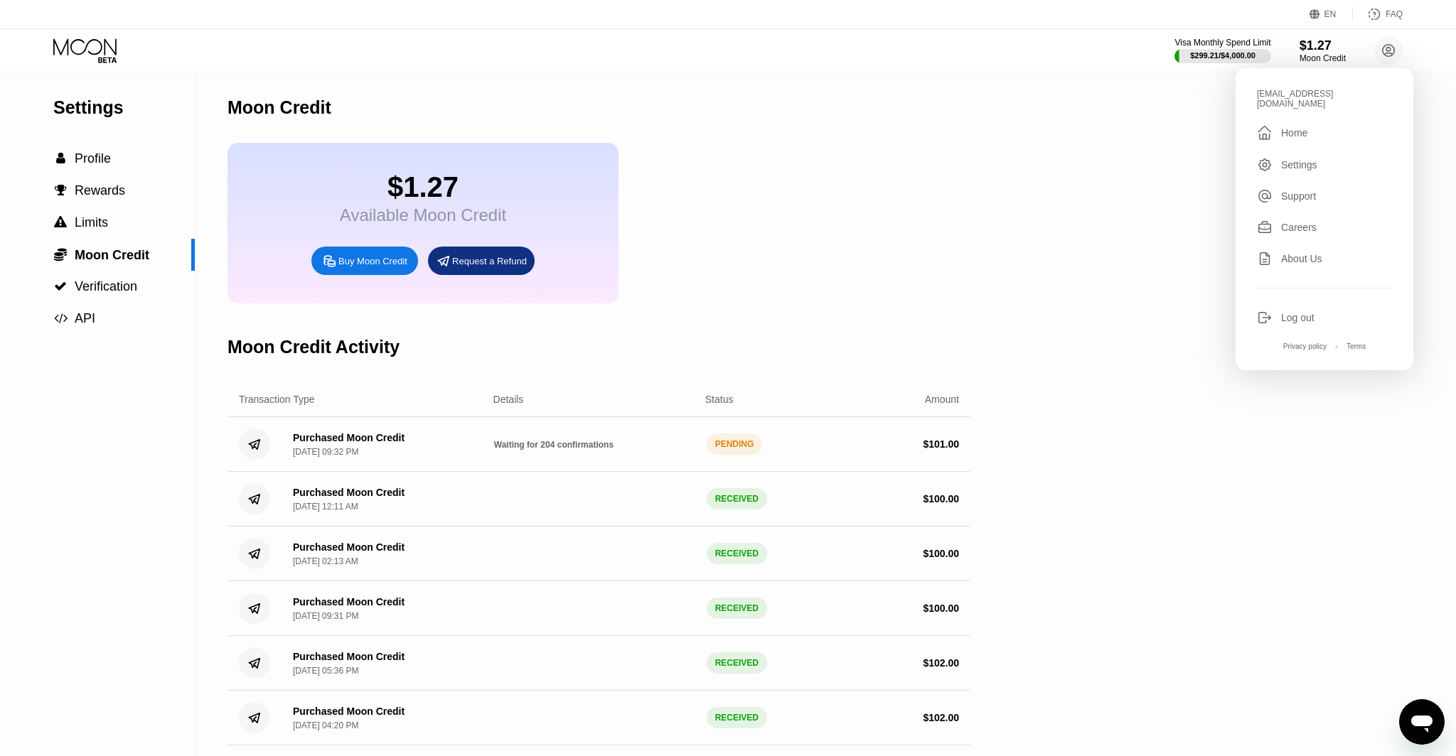
click at [1279, 310] on div "Log out" at bounding box center [1324, 318] width 135 height 16
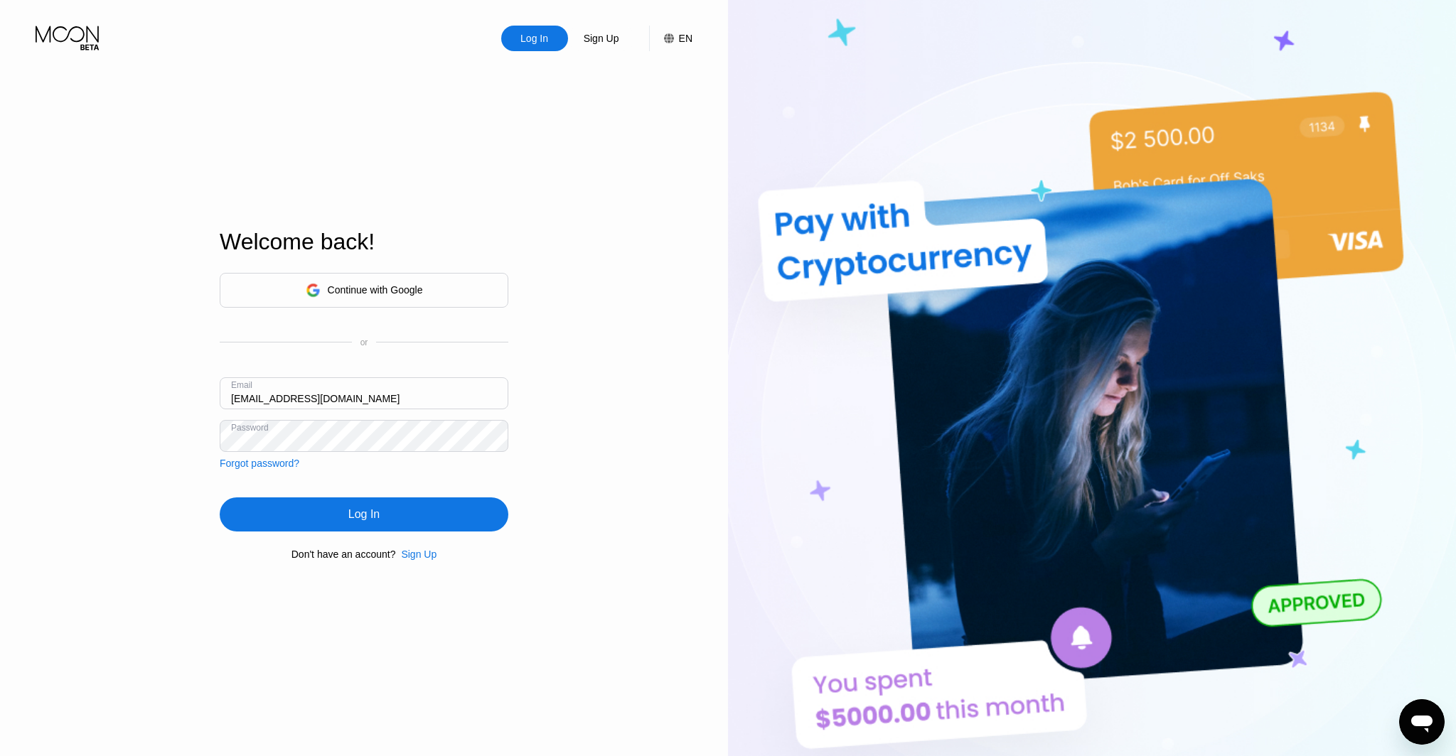
click at [246, 401] on input "[EMAIL_ADDRESS][DOMAIN_NAME]" at bounding box center [364, 393] width 289 height 32
type input "nangmwe@dithailand.com"
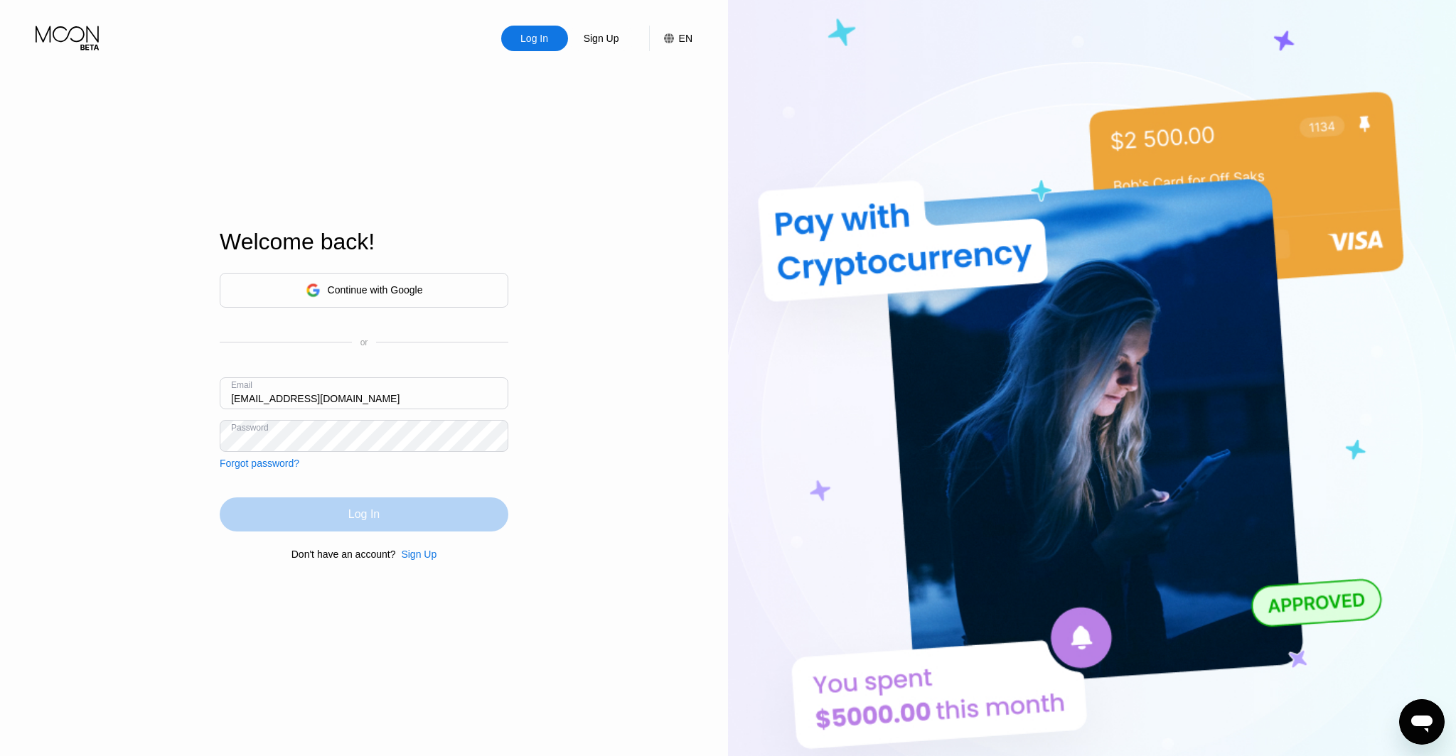
drag, startPoint x: 359, startPoint y: 515, endPoint x: 378, endPoint y: 505, distance: 21.6
click at [358, 515] on div "Log In" at bounding box center [363, 514] width 31 height 14
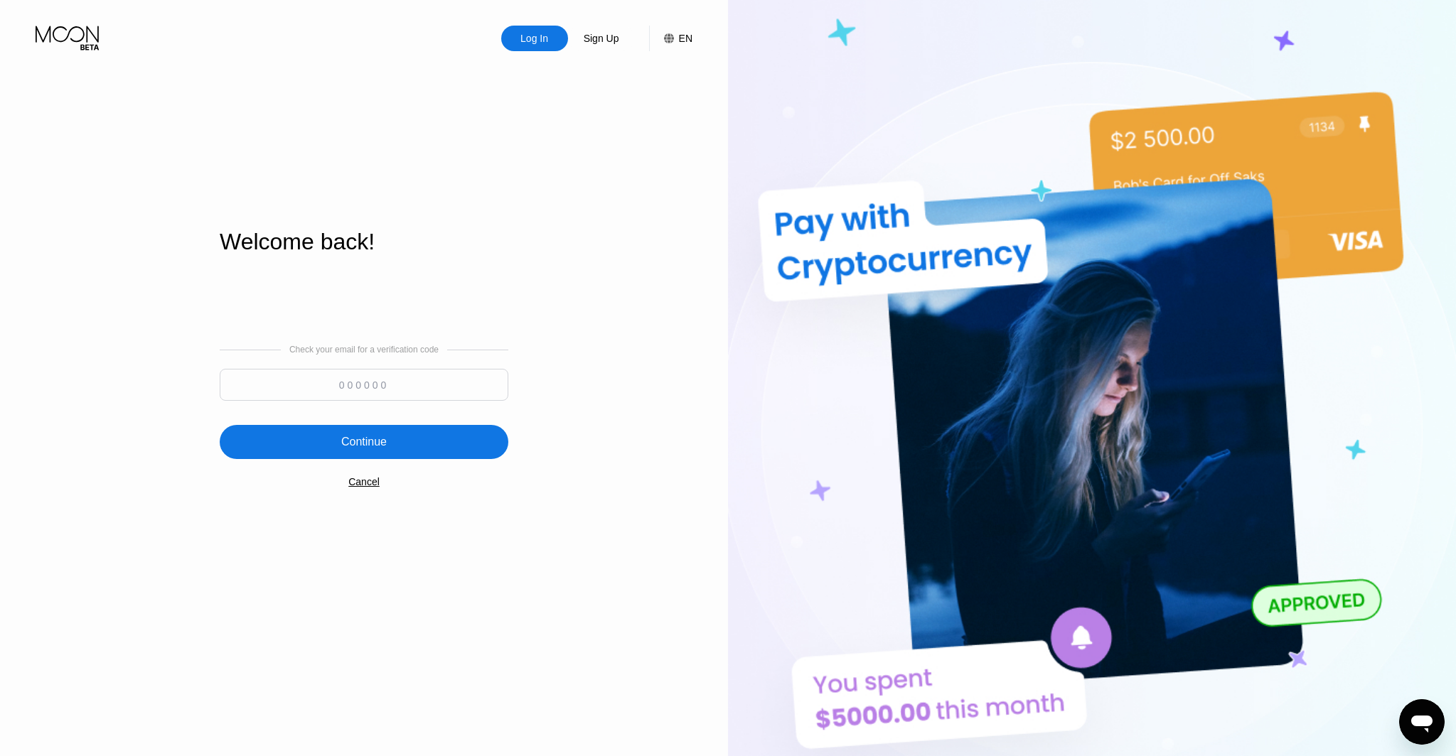
click at [372, 392] on input at bounding box center [364, 385] width 289 height 32
type input "247211"
drag, startPoint x: 384, startPoint y: 440, endPoint x: 430, endPoint y: 434, distance: 46.6
click at [383, 440] on div "Continue" at bounding box center [363, 442] width 45 height 14
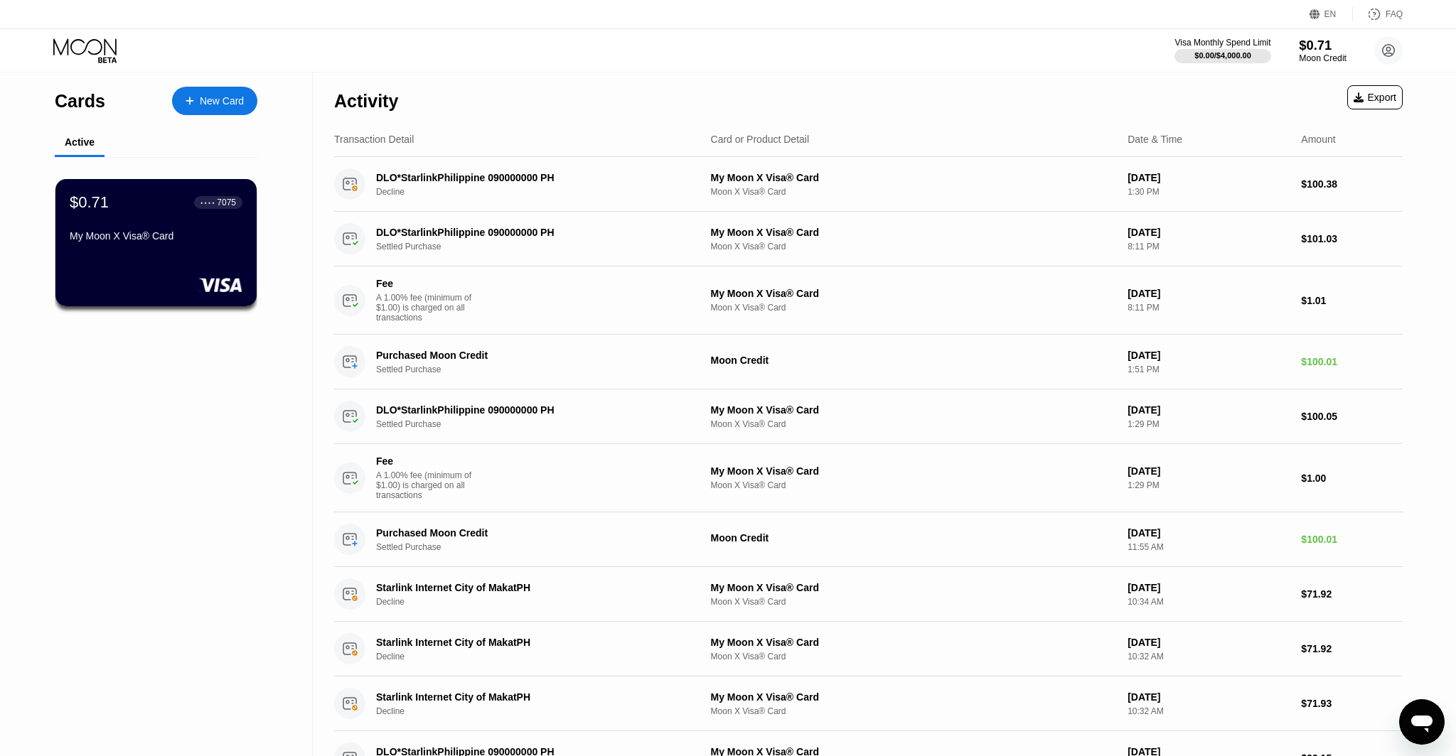
click at [1324, 55] on div "Moon Credit" at bounding box center [1323, 58] width 48 height 10
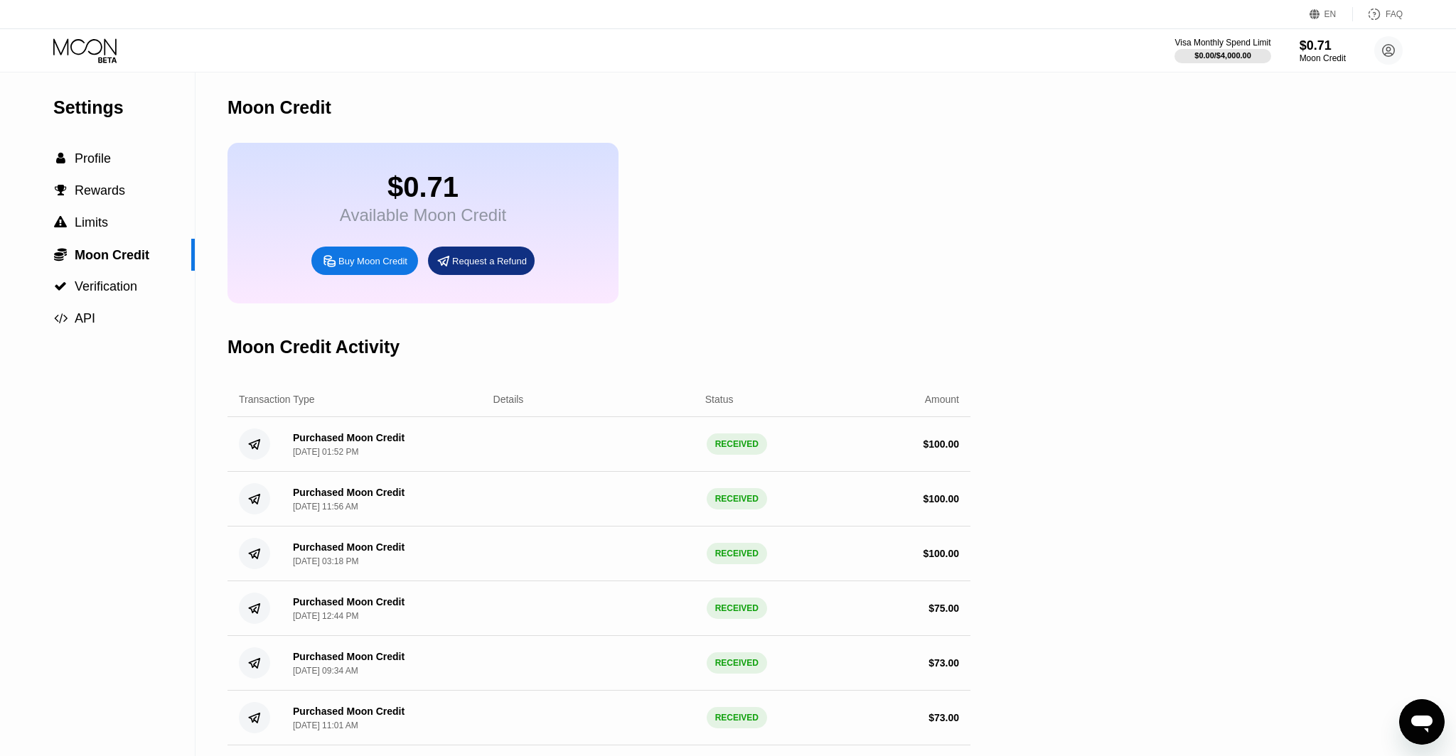
click at [375, 267] on div "Buy Moon Credit" at bounding box center [372, 261] width 69 height 12
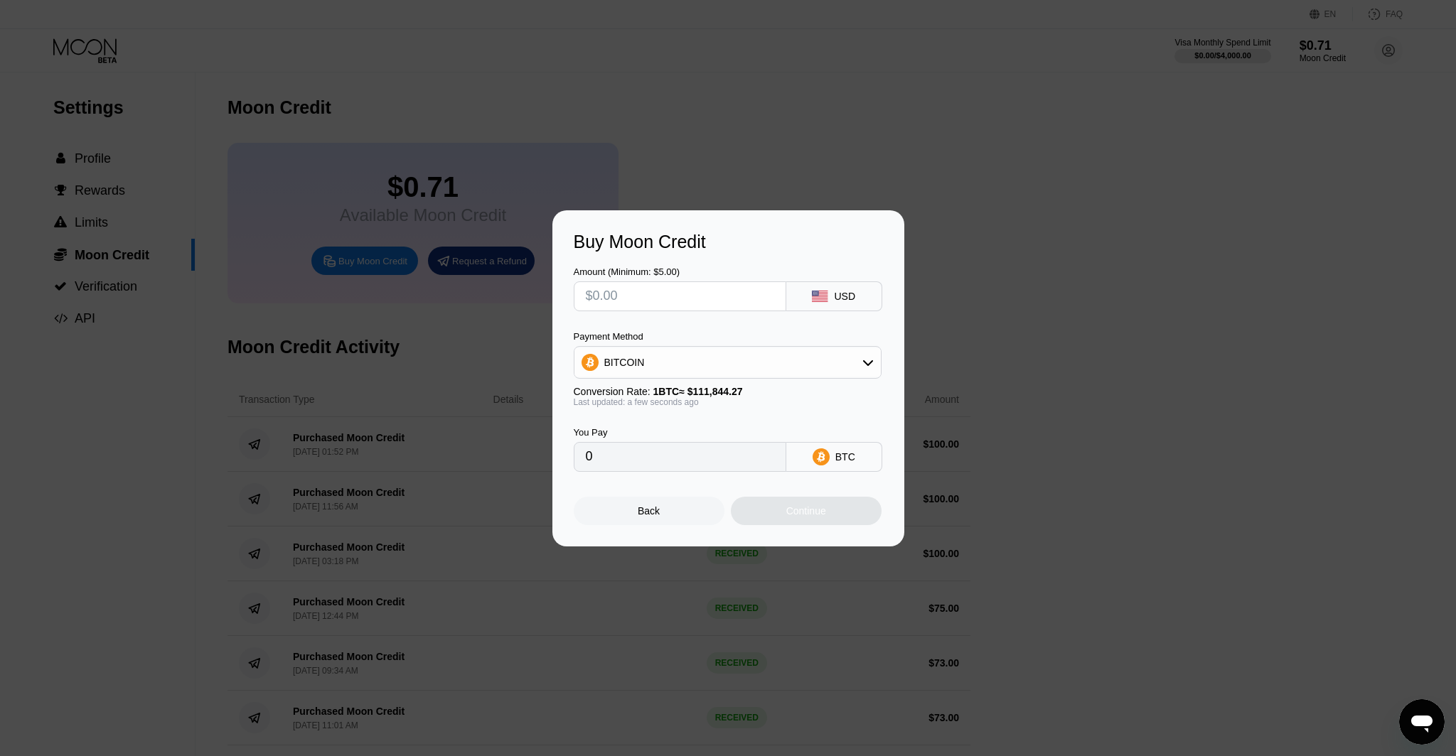
click at [583, 343] on div "Payment Method BITCOIN" at bounding box center [728, 355] width 308 height 48
click at [628, 381] on div "Payment Method BITCOIN Conversion Rate: 1 BTC ≈ $111,844.27 Last updated: a few…" at bounding box center [728, 369] width 308 height 76
click at [625, 371] on div "BITCOIN" at bounding box center [727, 362] width 306 height 28
click at [649, 463] on span "USDC on Polygon" at bounding box center [648, 463] width 81 height 11
click at [636, 298] on input "text" at bounding box center [680, 296] width 188 height 28
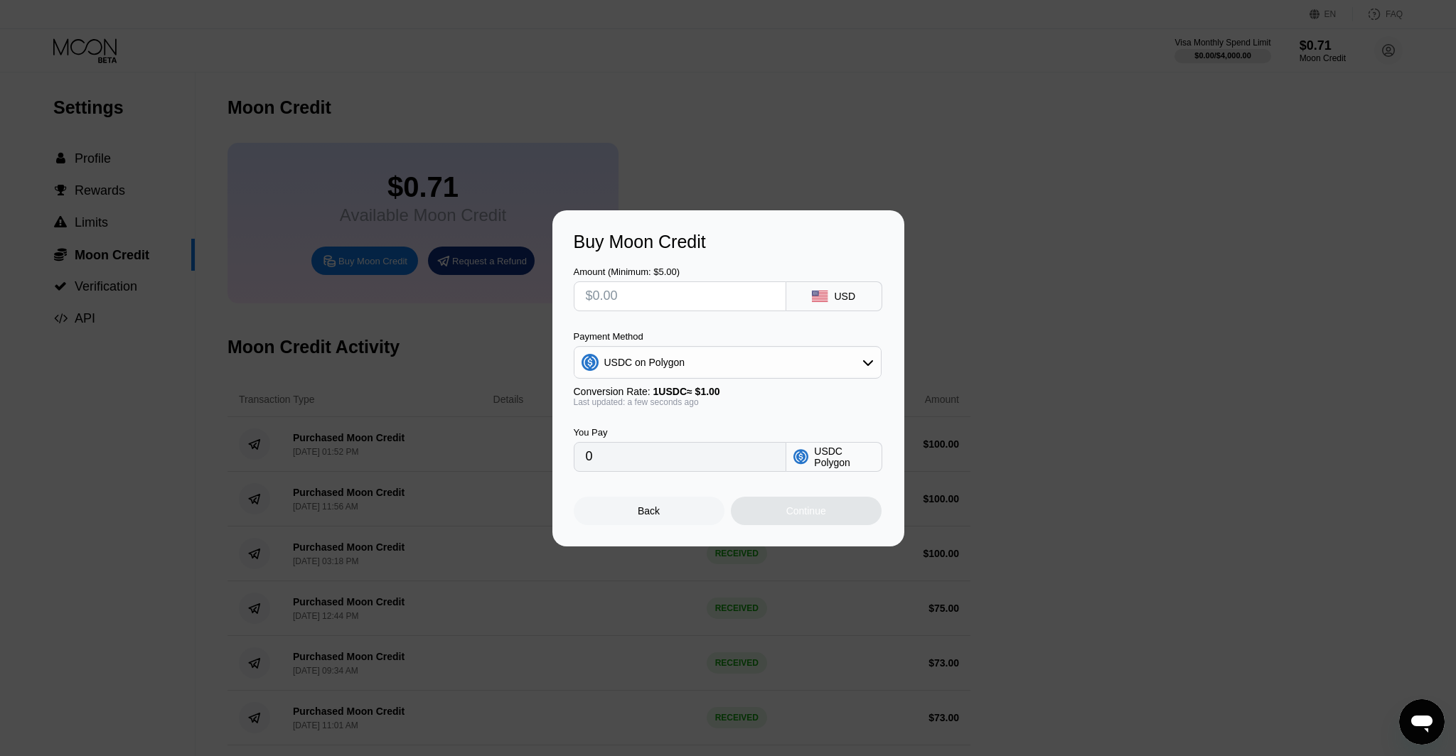
type input "$1"
type input "1.00000000"
type input "$10"
type input "10.00000000"
type input "$102"
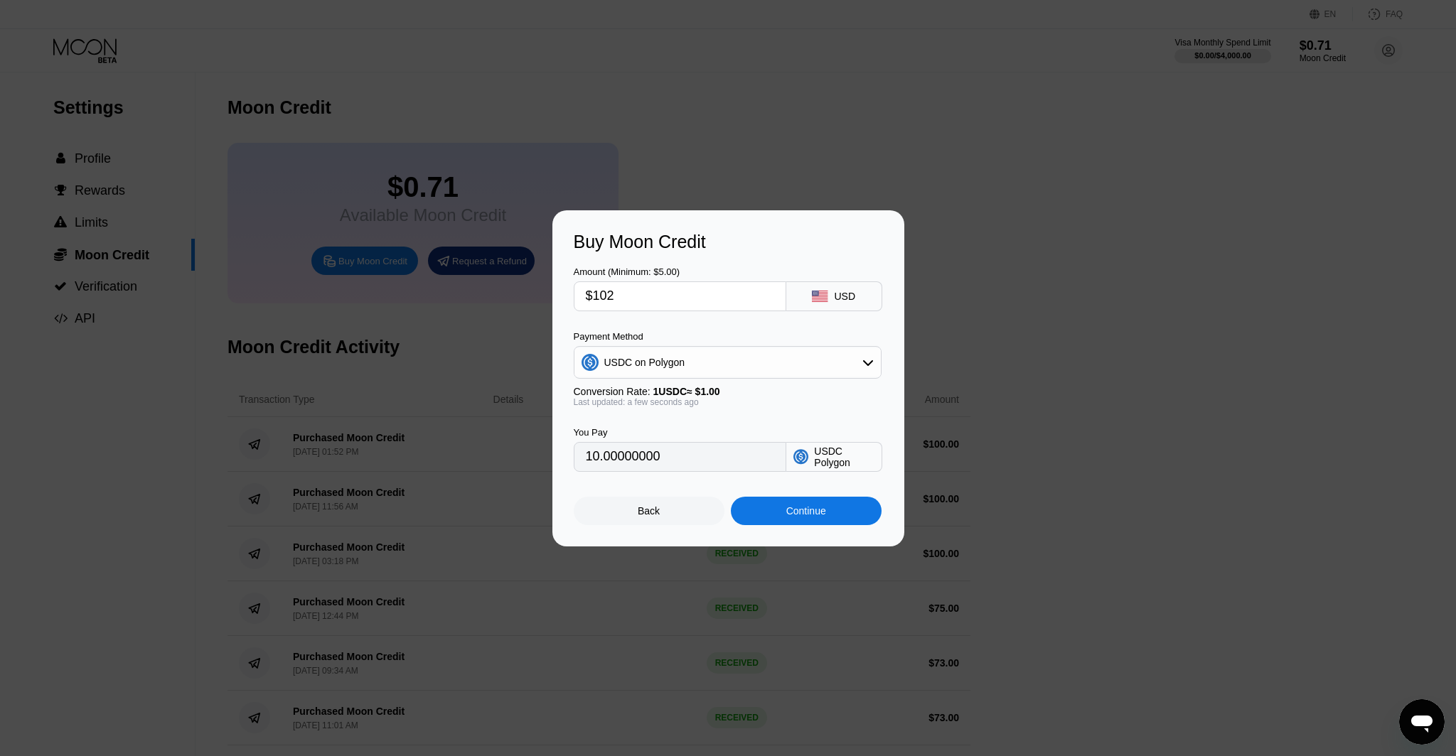
type input "102.00000000"
type input "$102"
click at [789, 510] on div "Continue" at bounding box center [806, 510] width 40 height 11
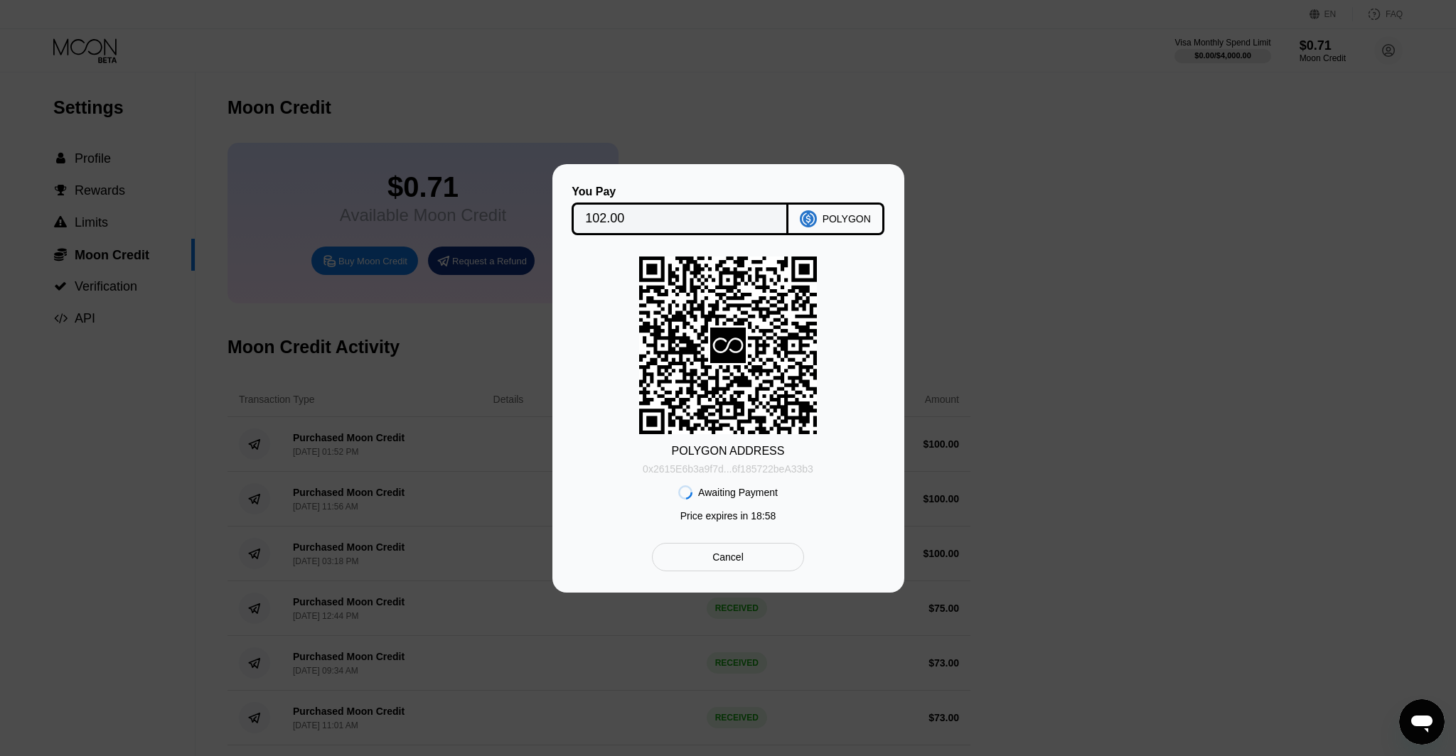
click at [726, 468] on div "0x2615E6b3a9f7d...6f185722beA33b3" at bounding box center [728, 468] width 171 height 11
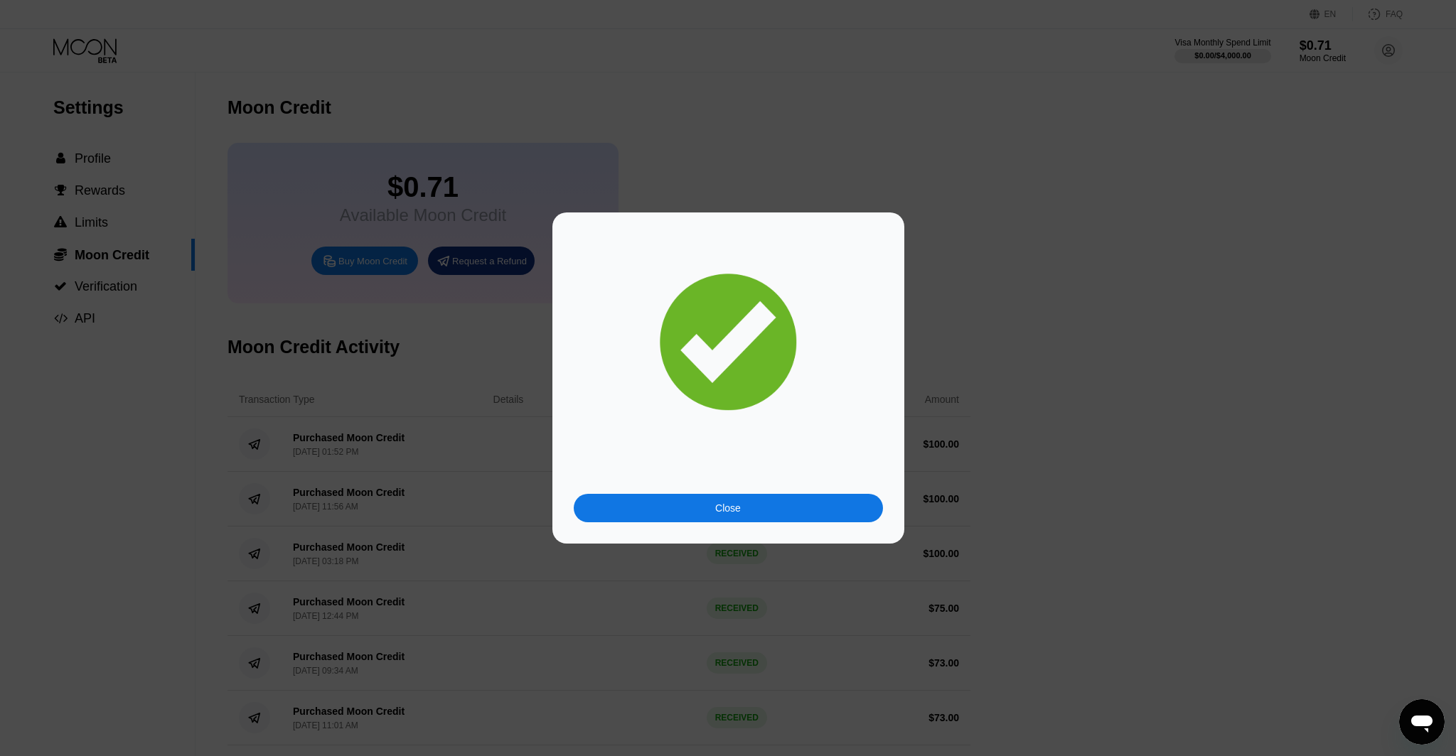
click at [775, 510] on div "Close" at bounding box center [728, 508] width 309 height 28
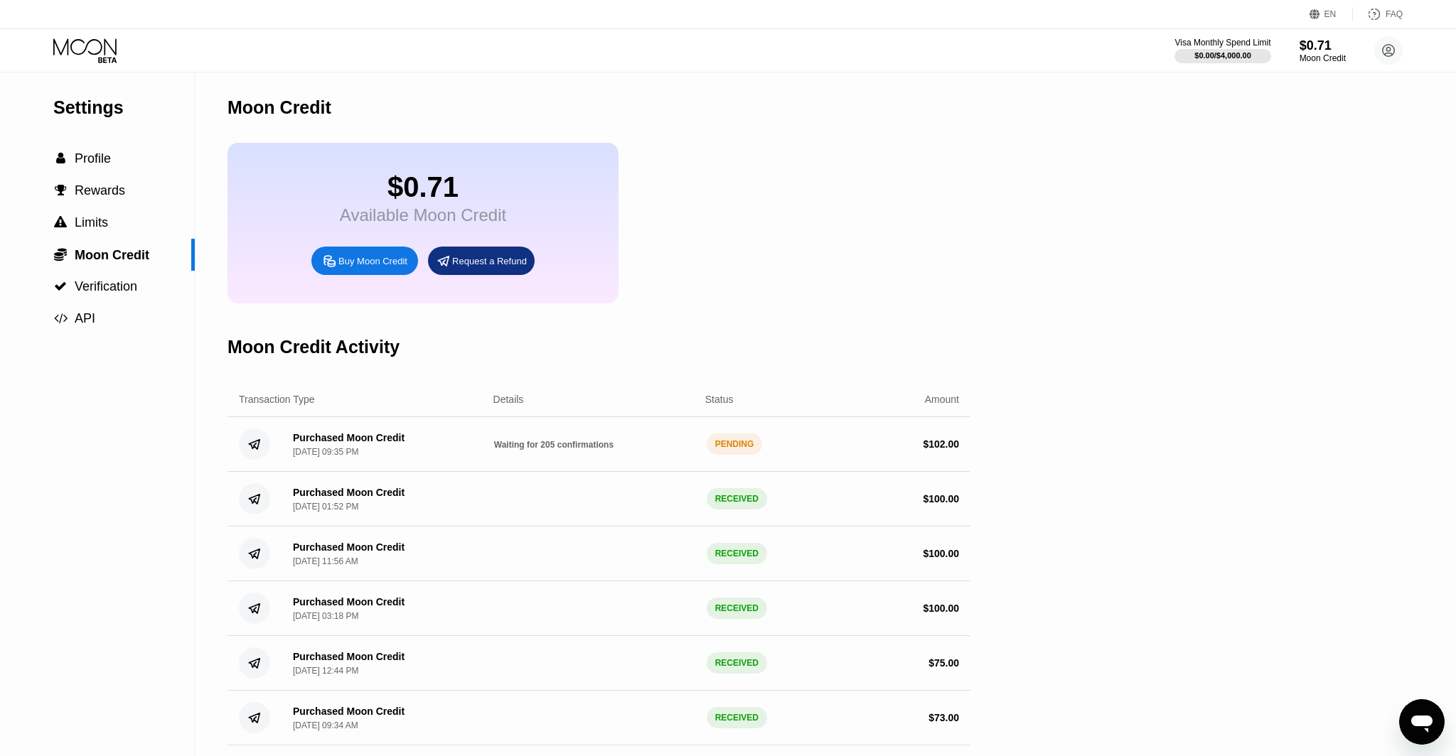
click at [93, 65] on div "Visa Monthly Spend Limit $0.00 / $4,000.00 $0.71 Moon Credit nangmwe@dithailand…" at bounding box center [728, 50] width 1456 height 43
click at [97, 53] on icon at bounding box center [86, 50] width 66 height 25
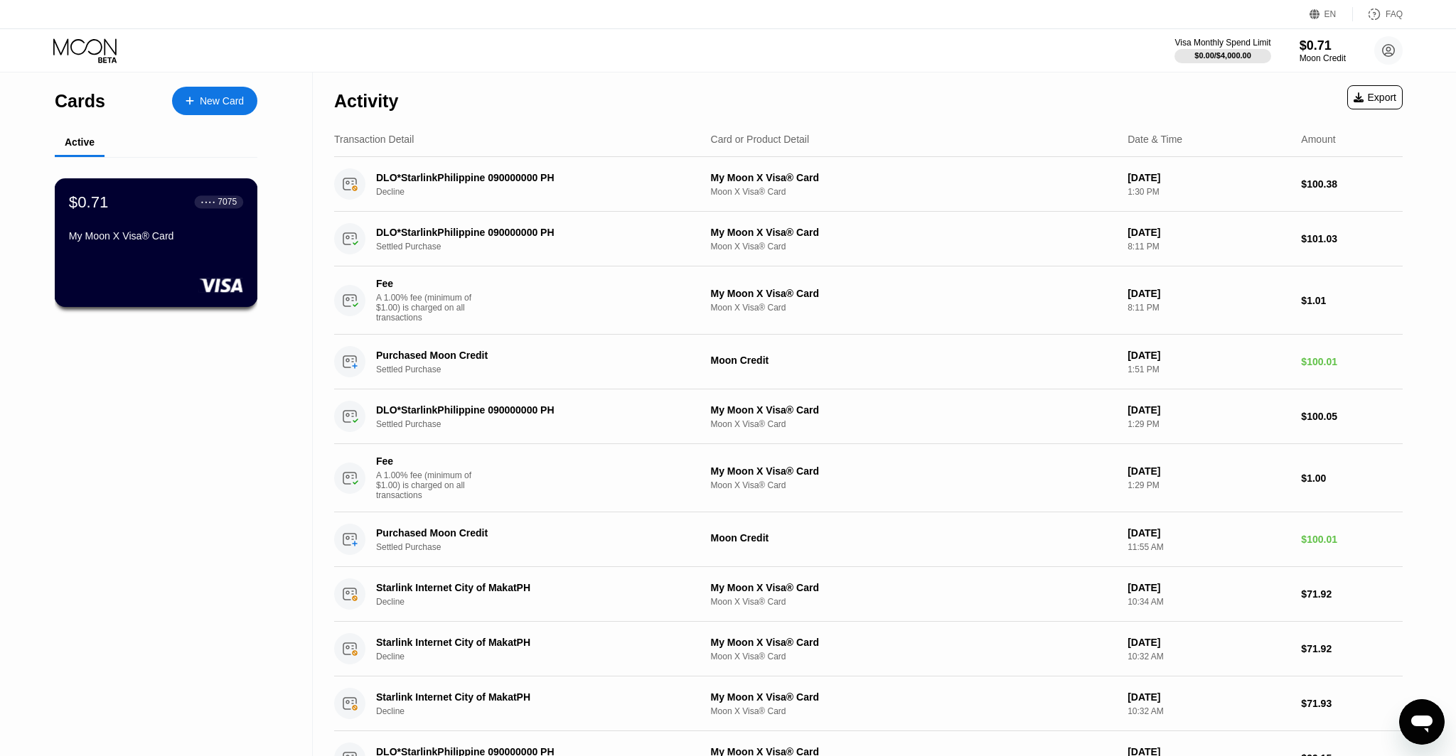
click at [151, 246] on div "My Moon X Visa® Card" at bounding box center [156, 238] width 174 height 17
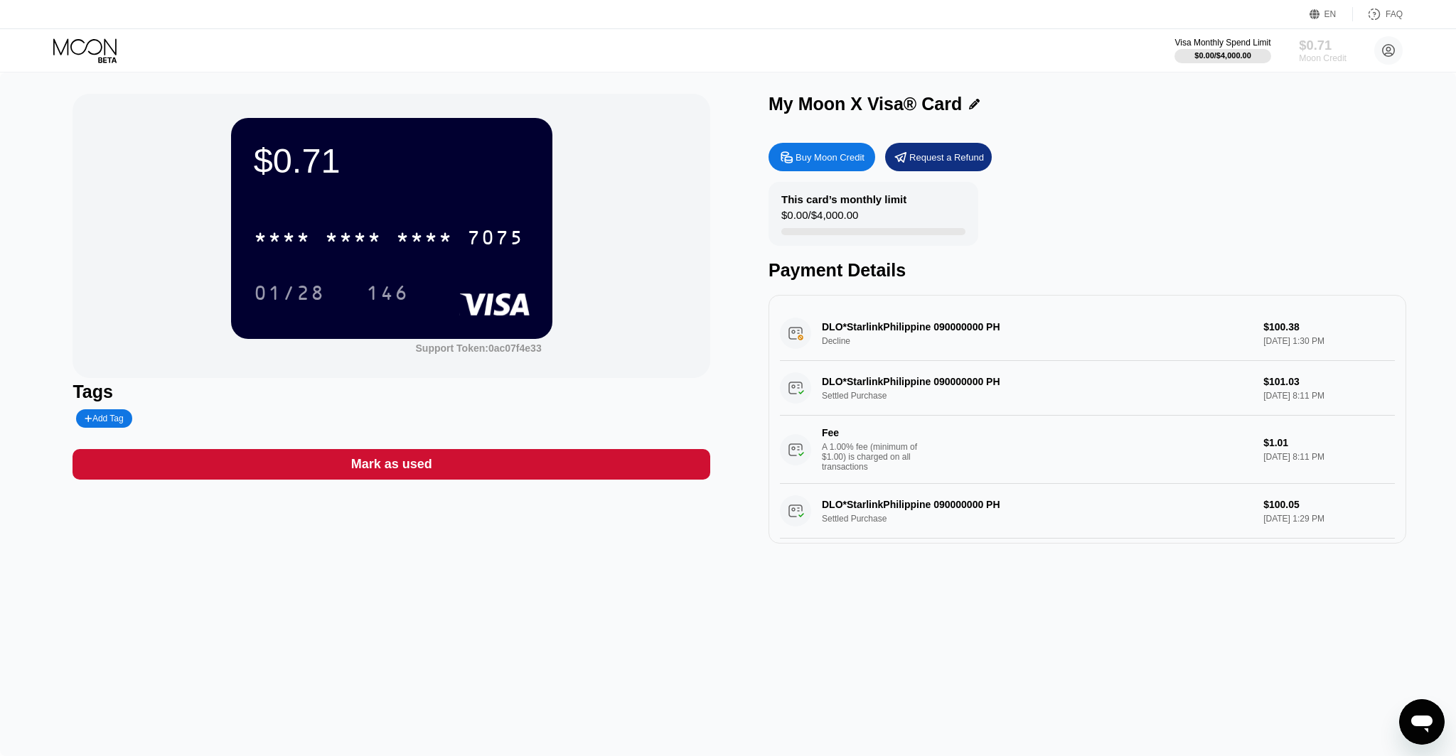
click at [1313, 58] on div "Moon Credit" at bounding box center [1323, 58] width 48 height 10
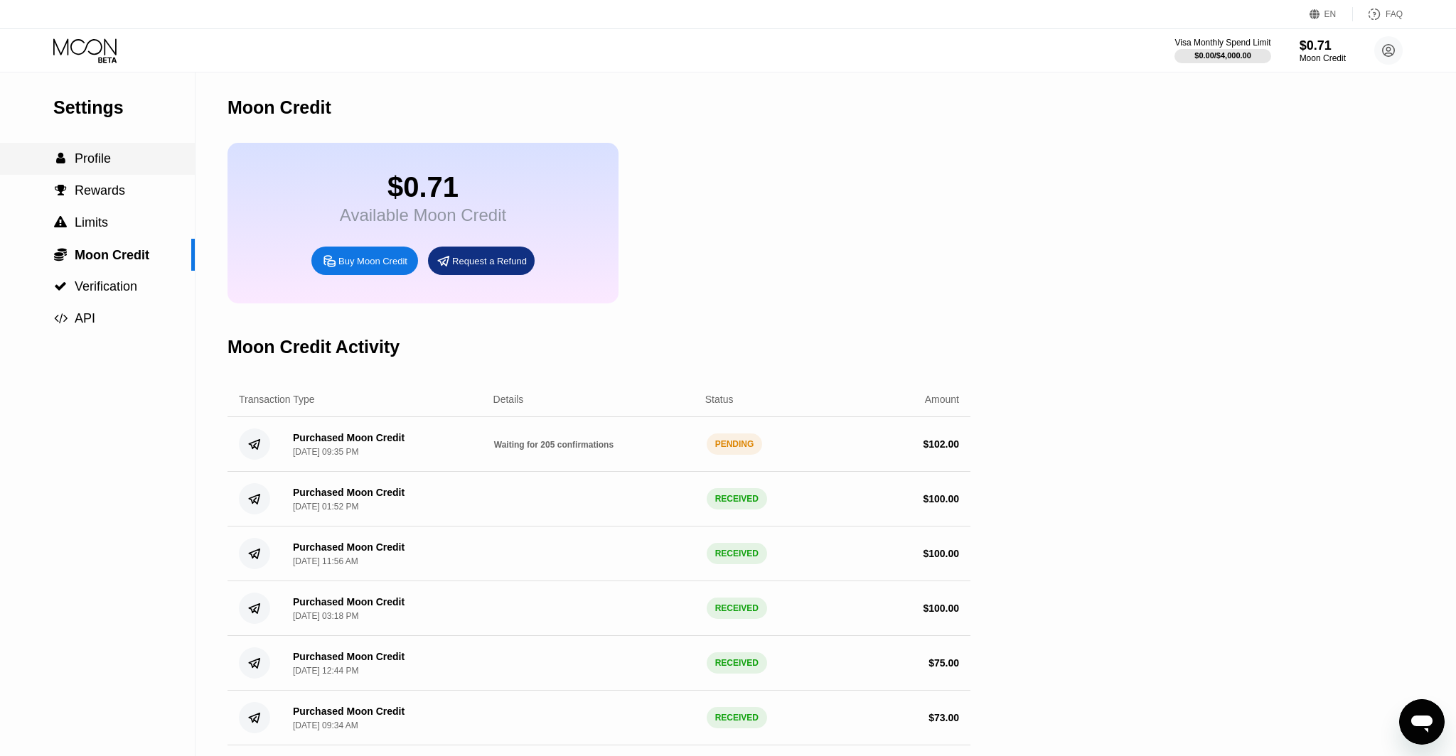
click at [72, 163] on div " Profile" at bounding box center [82, 158] width 58 height 15
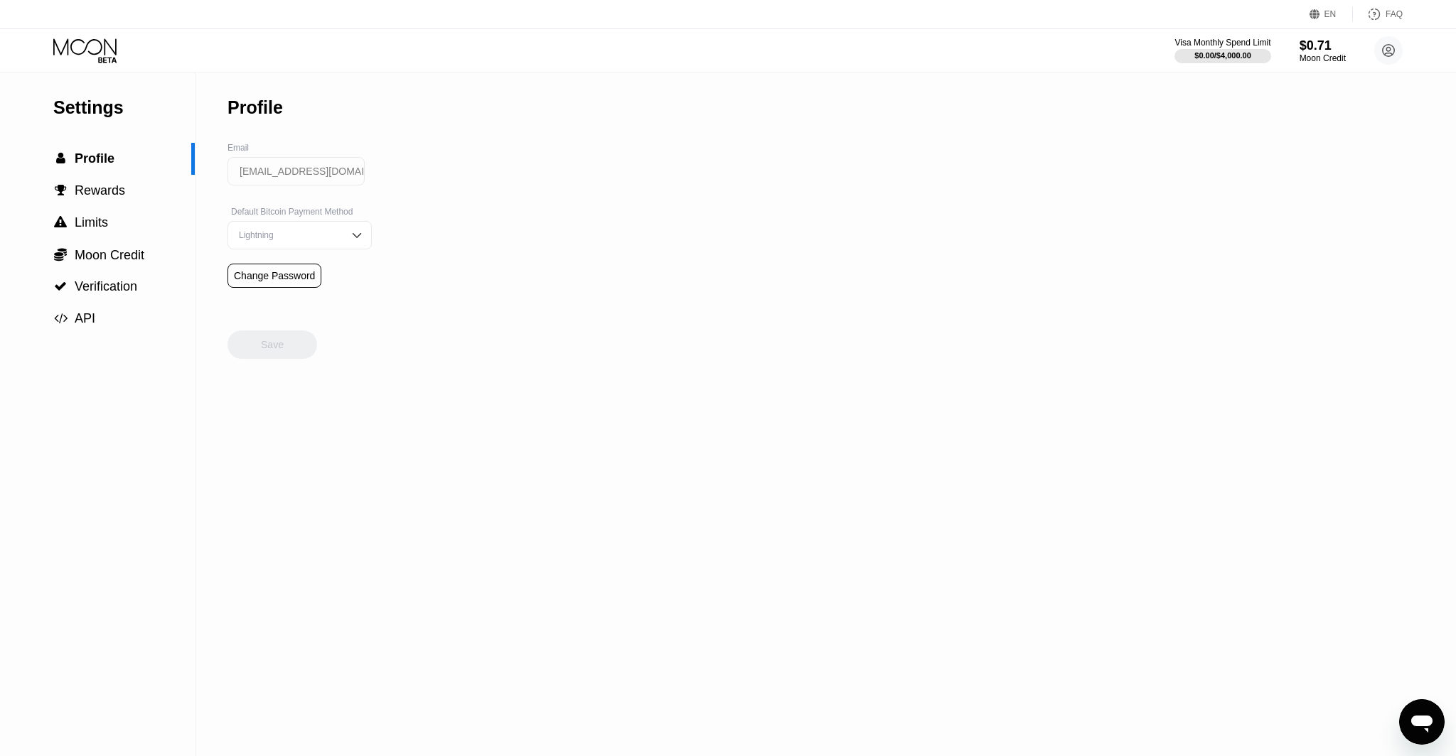
click at [298, 178] on input "nangmwe@dithailand.com" at bounding box center [295, 171] width 137 height 28
drag, startPoint x: 299, startPoint y: 169, endPoint x: 293, endPoint y: 178, distance: 10.3
click at [296, 173] on input "nangmwe@dithailand.com" at bounding box center [295, 171] width 137 height 28
click at [97, 45] on icon at bounding box center [86, 50] width 66 height 25
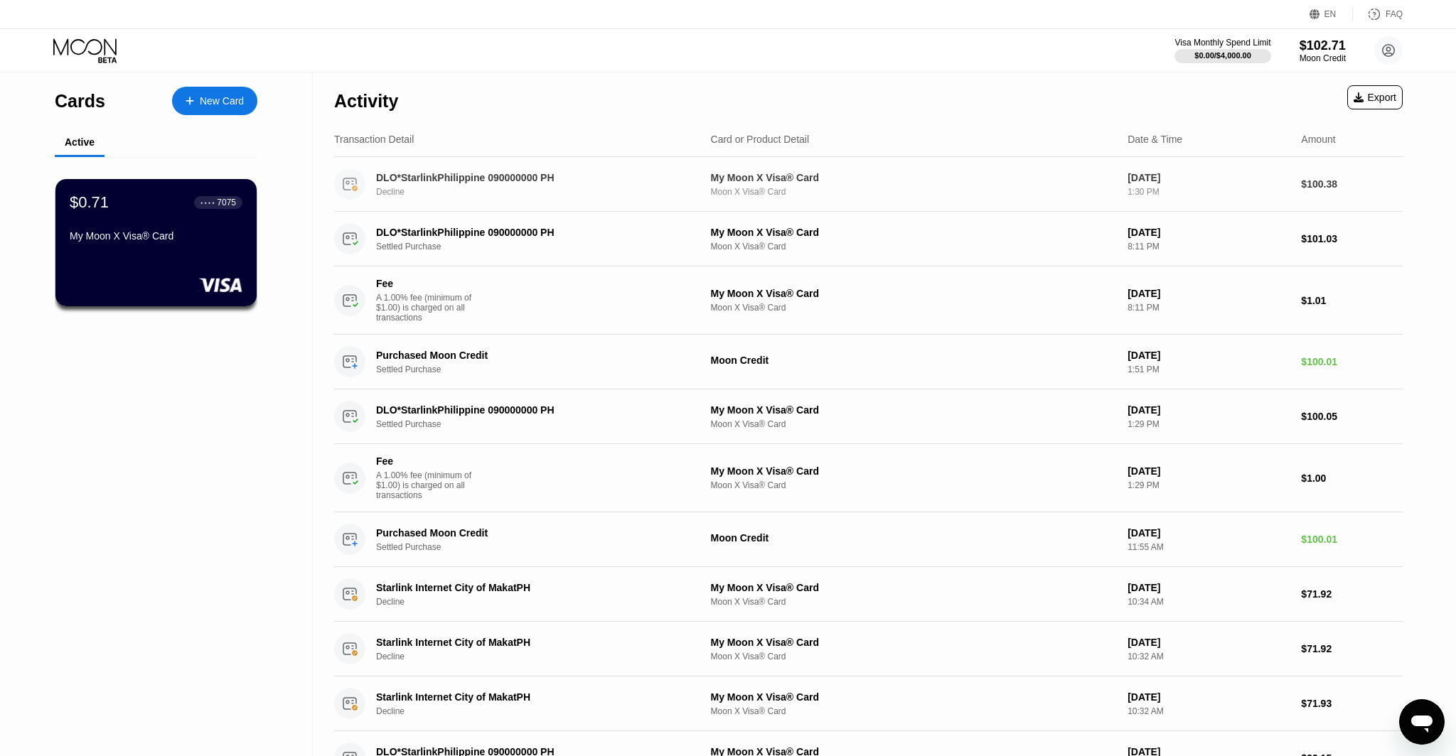
click at [508, 178] on div "DLO*StarlinkPhilippine 090000000 PH" at bounding box center [529, 177] width 306 height 11
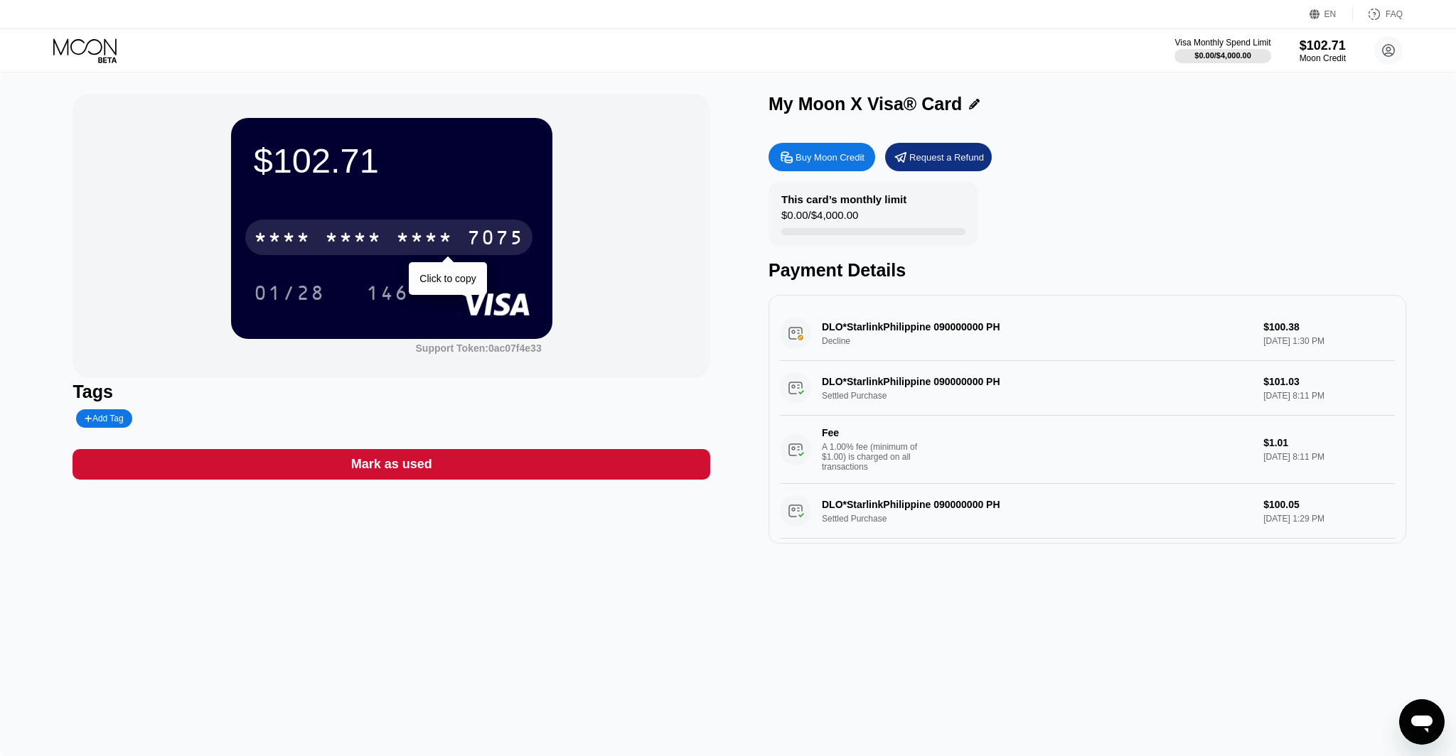
click at [375, 230] on div "* * * *" at bounding box center [353, 239] width 57 height 23
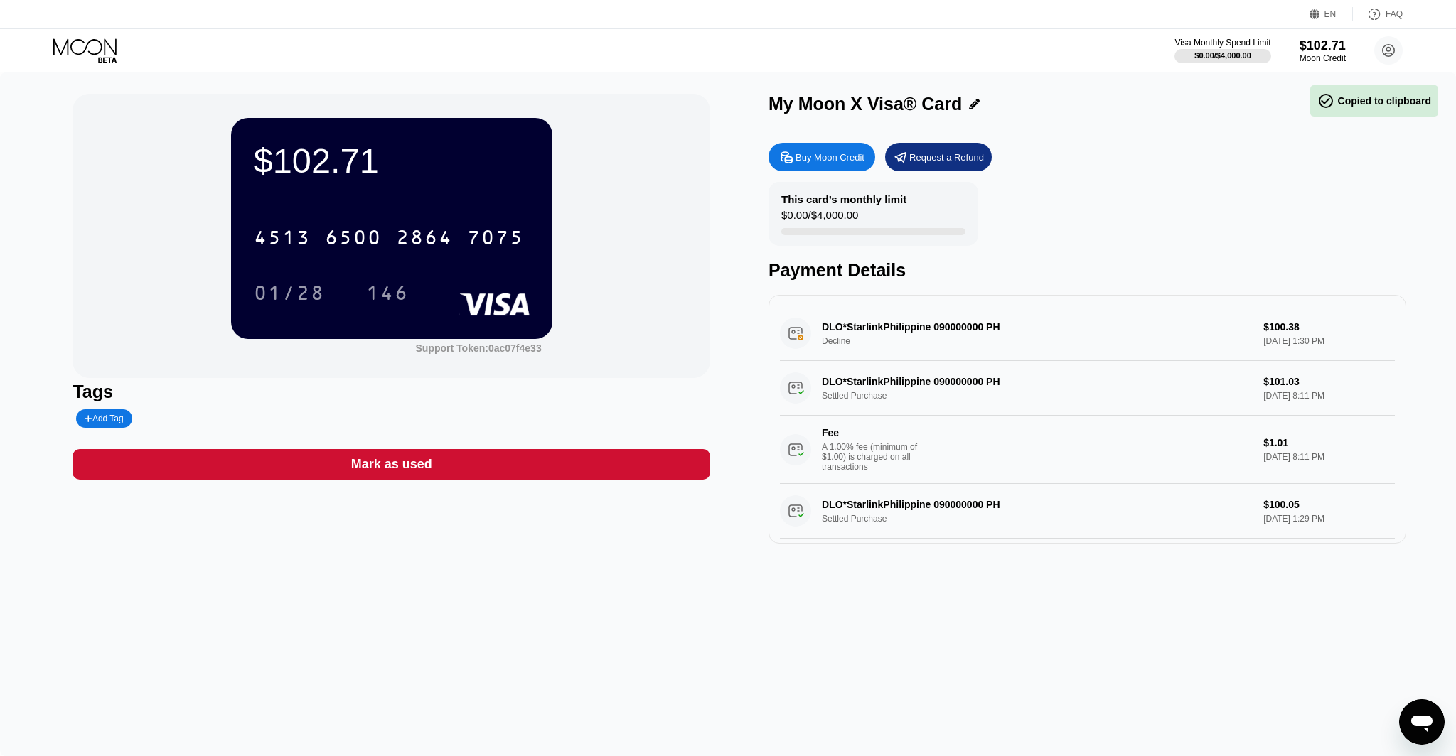
click at [71, 45] on icon at bounding box center [84, 46] width 63 height 16
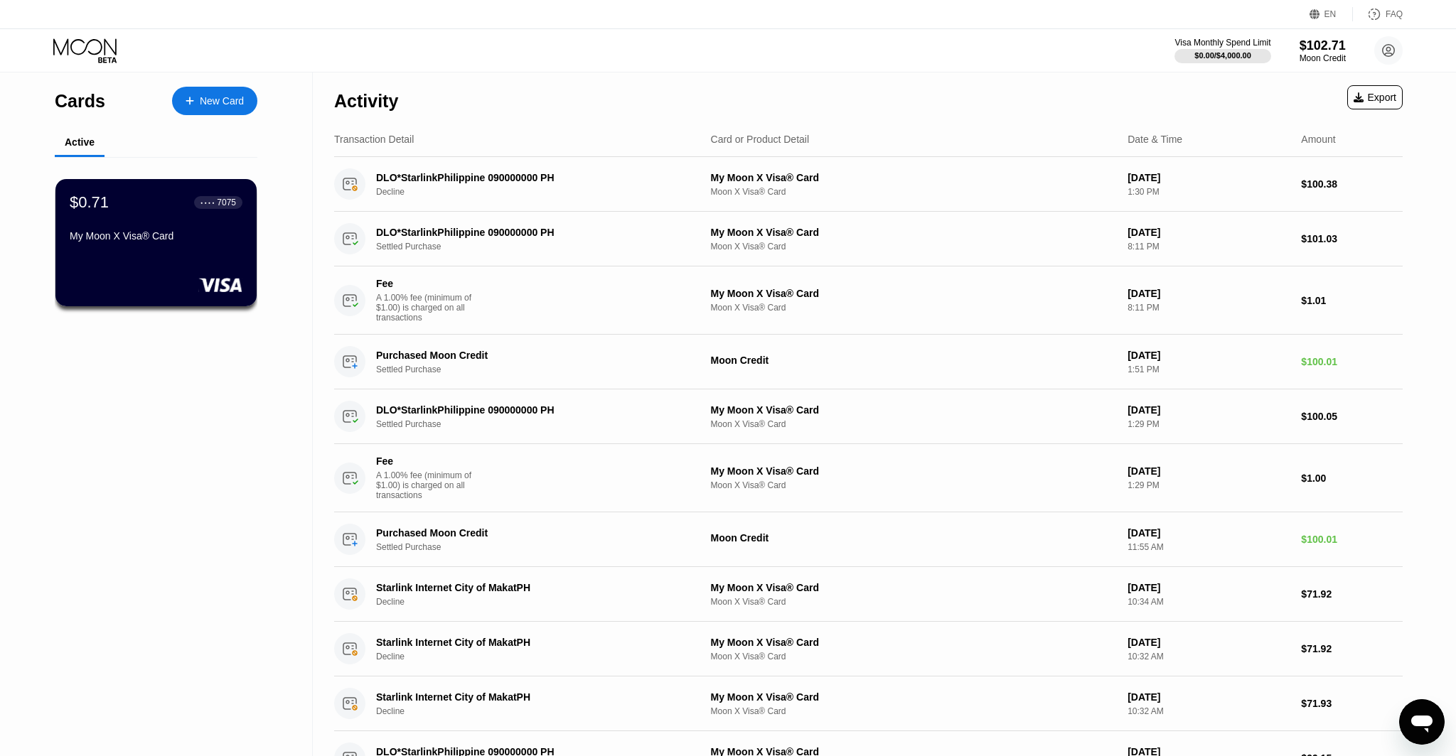
click at [1315, 66] on div "Visa Monthly Spend Limit $0.00 / $4,000.00 $102.71 Moon Credit nangmwe@dithaila…" at bounding box center [728, 50] width 1456 height 43
click at [1319, 58] on div "Moon Credit" at bounding box center [1323, 58] width 48 height 10
